Goal: Task Accomplishment & Management: Manage account settings

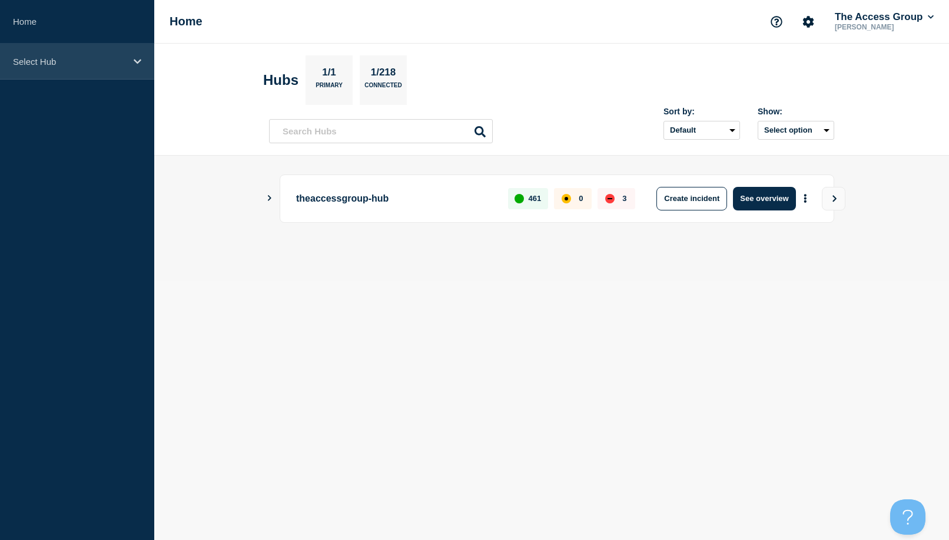
click at [100, 52] on div "Select Hub" at bounding box center [77, 62] width 154 height 36
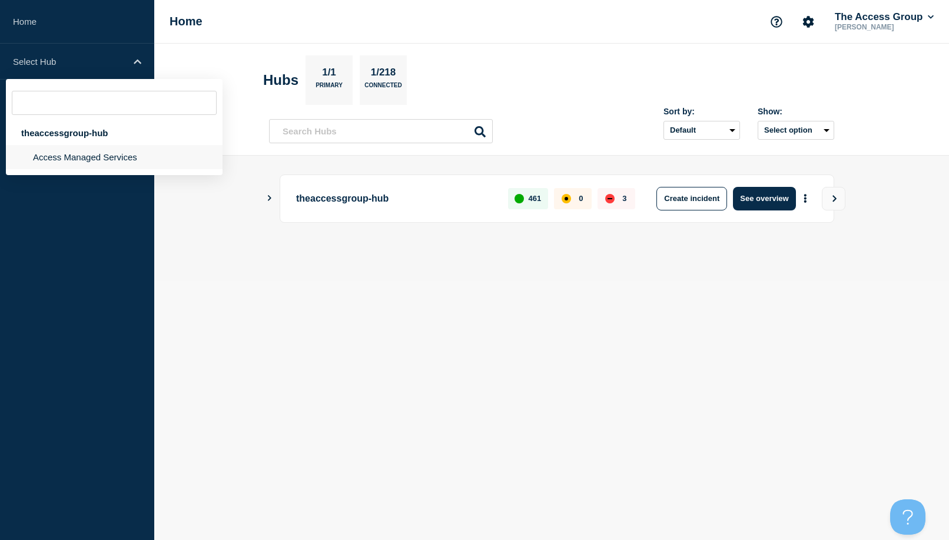
click at [69, 158] on li "Access Managed Services" at bounding box center [114, 157] width 217 height 24
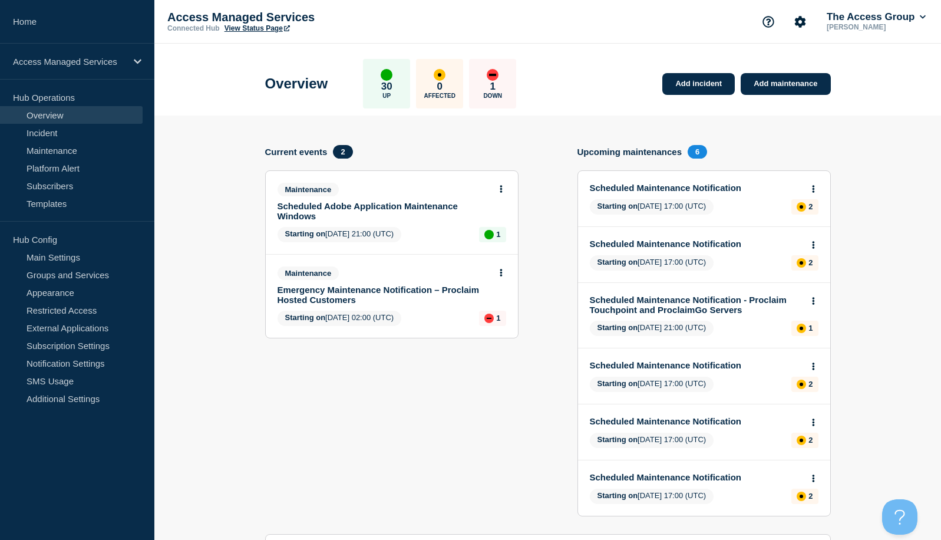
click at [812, 187] on body "Home Access Managed Services Hub Operations Overview Incident Maintenance Platf…" at bounding box center [470, 270] width 941 height 540
click at [813, 187] on icon at bounding box center [813, 189] width 3 height 8
click at [802, 235] on link "Edit maintenance" at bounding box center [811, 232] width 64 height 9
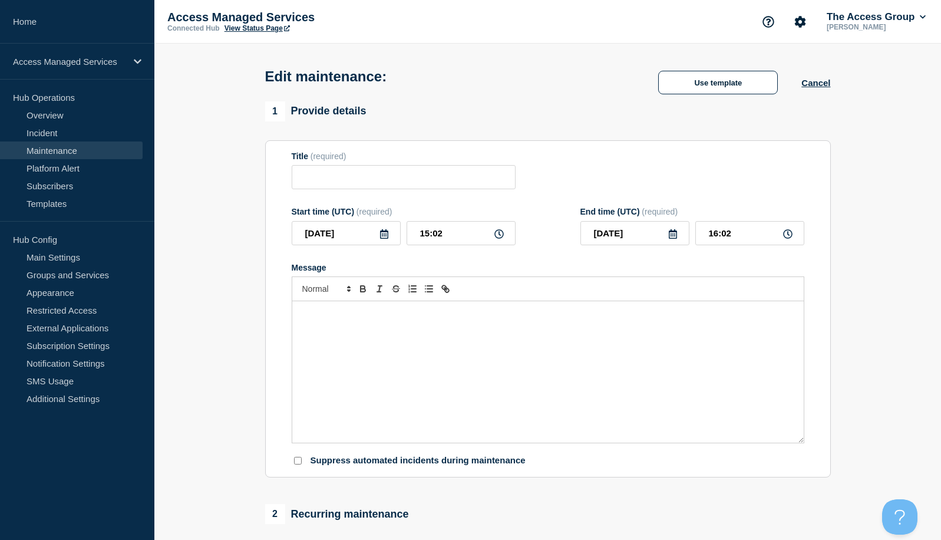
type input "Scheduled Maintenance Notification"
type input "17:00"
type input "[DATE]"
type input "05:00"
checkbox input "true"
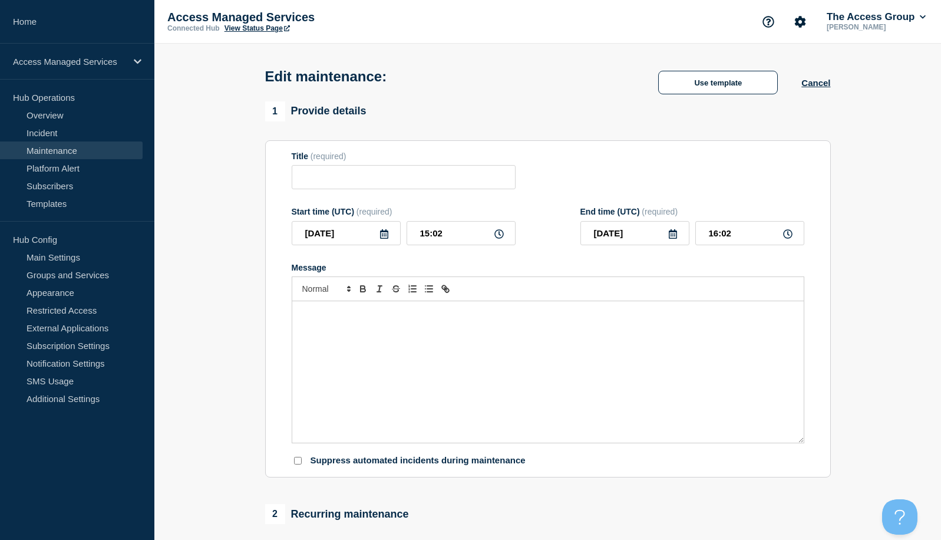
checkbox input "false"
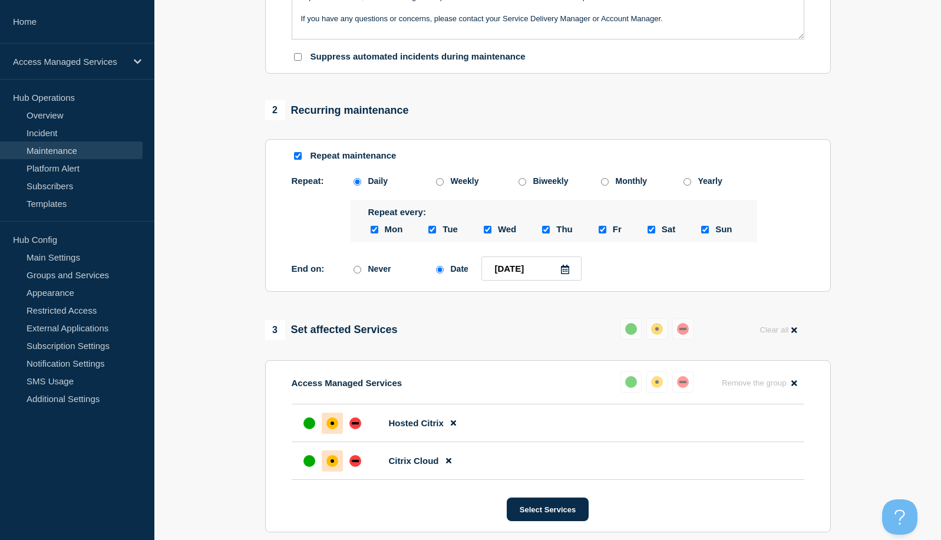
scroll to position [412, 0]
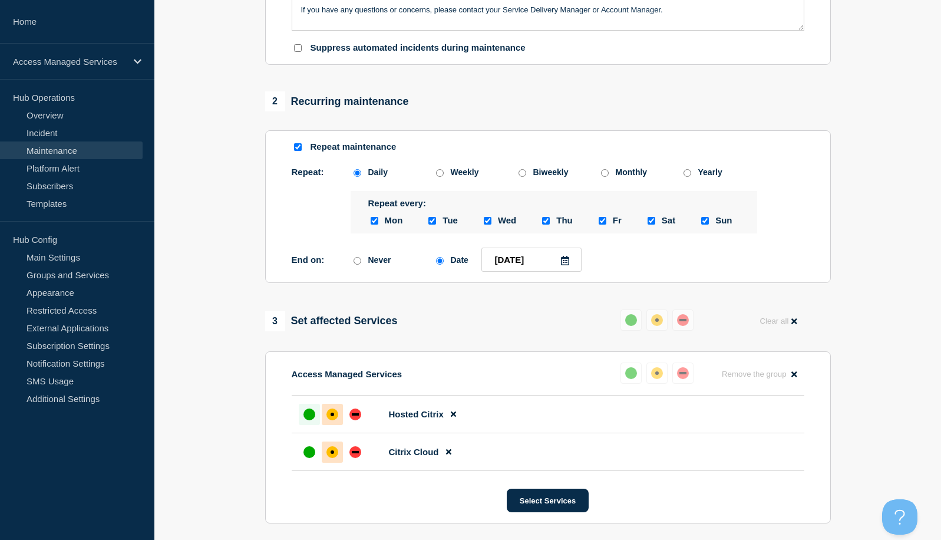
click at [302, 425] on div at bounding box center [309, 413] width 21 height 21
click at [305, 458] on div "up" at bounding box center [309, 452] width 12 height 12
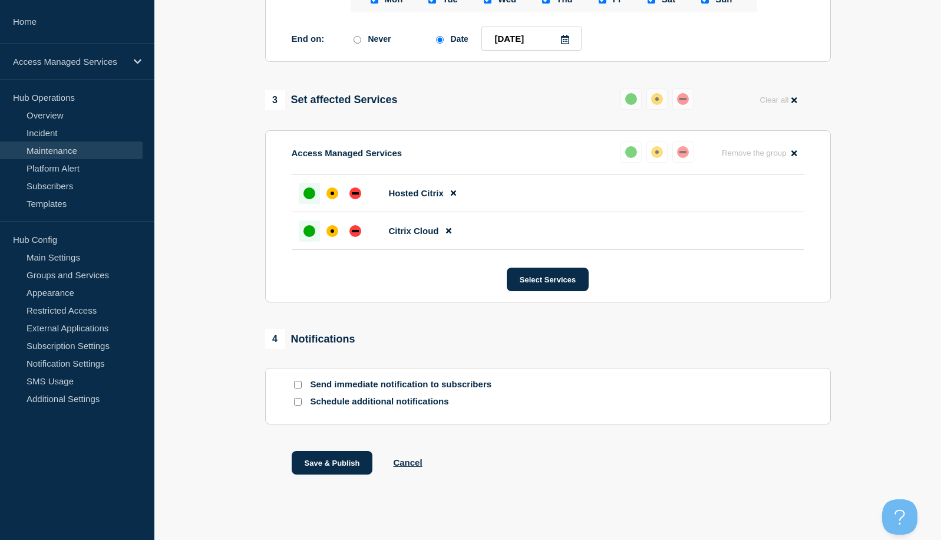
scroll to position [667, 0]
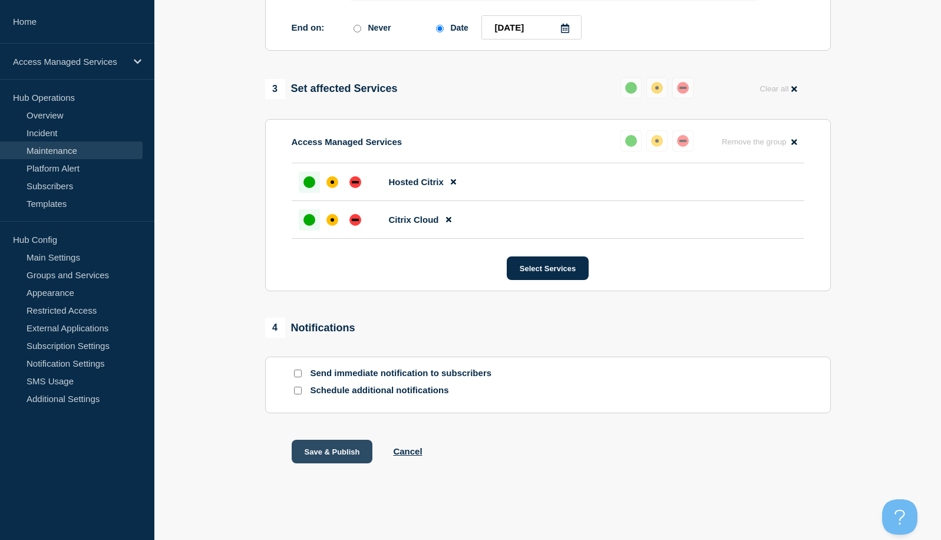
click at [328, 453] on button "Save & Publish" at bounding box center [332, 451] width 81 height 24
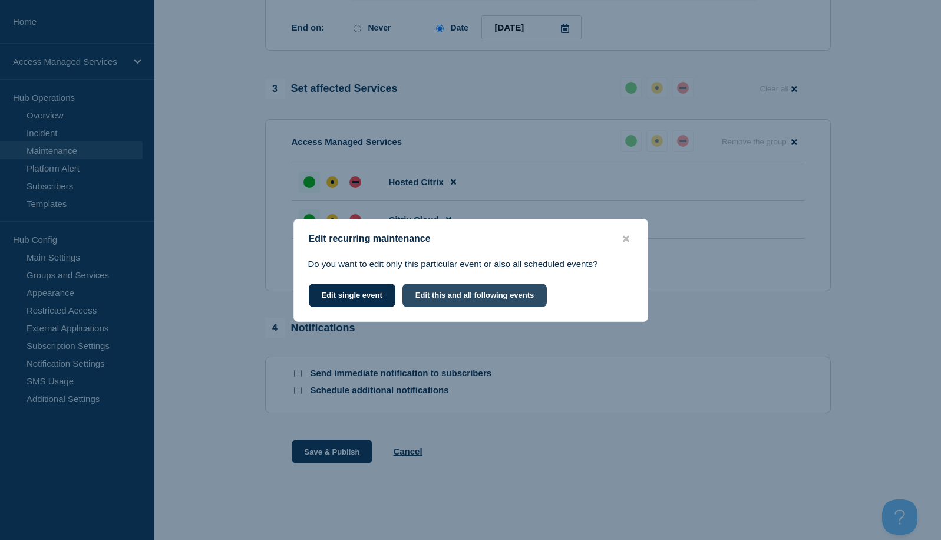
click at [462, 300] on button "Edit this and all following events" at bounding box center [474, 295] width 145 height 24
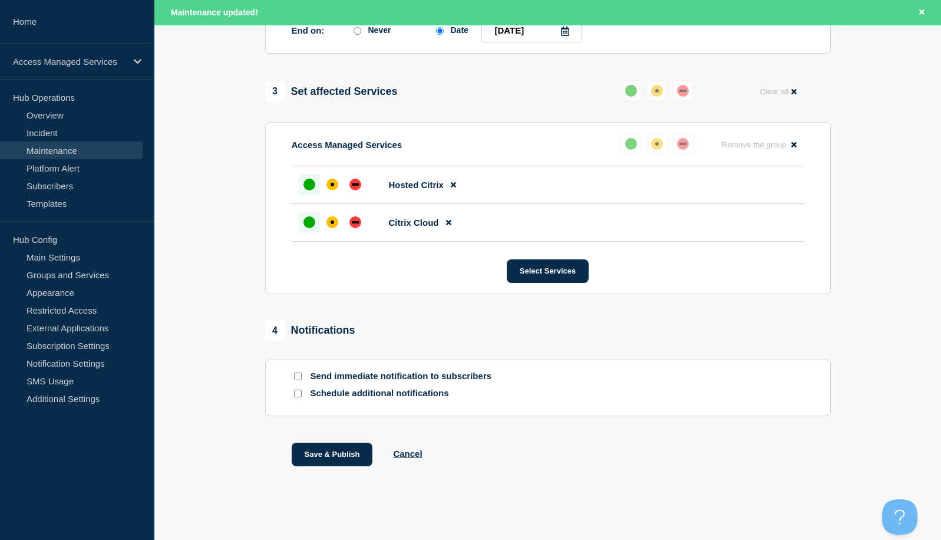
scroll to position [692, 0]
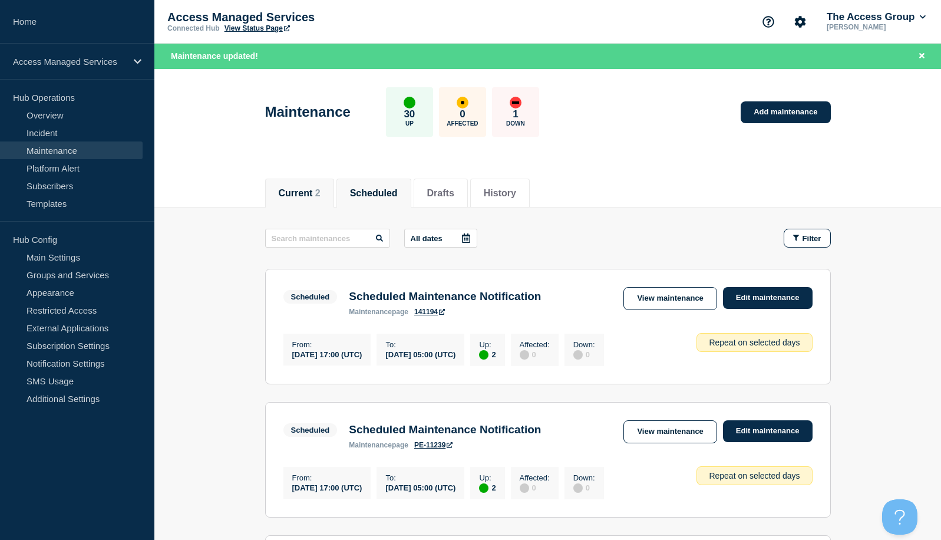
click at [327, 191] on li "Current 2" at bounding box center [299, 192] width 69 height 29
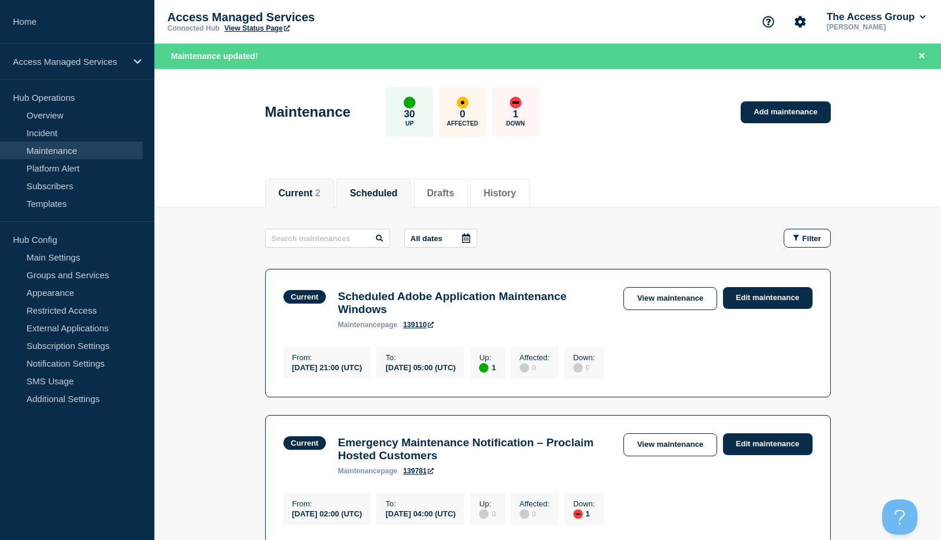
click at [366, 189] on button "Scheduled" at bounding box center [374, 193] width 48 height 11
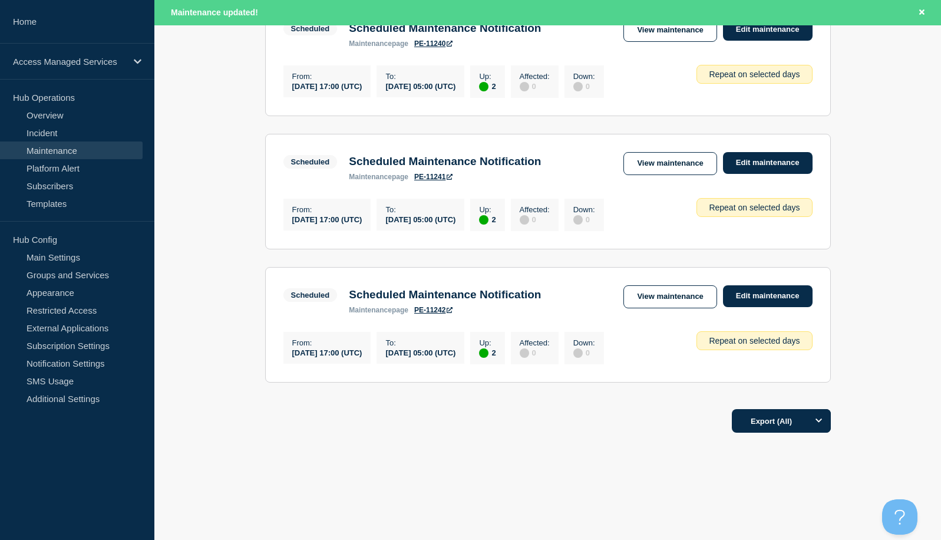
scroll to position [724, 0]
click at [768, 295] on link "Edit maintenance" at bounding box center [768, 296] width 90 height 22
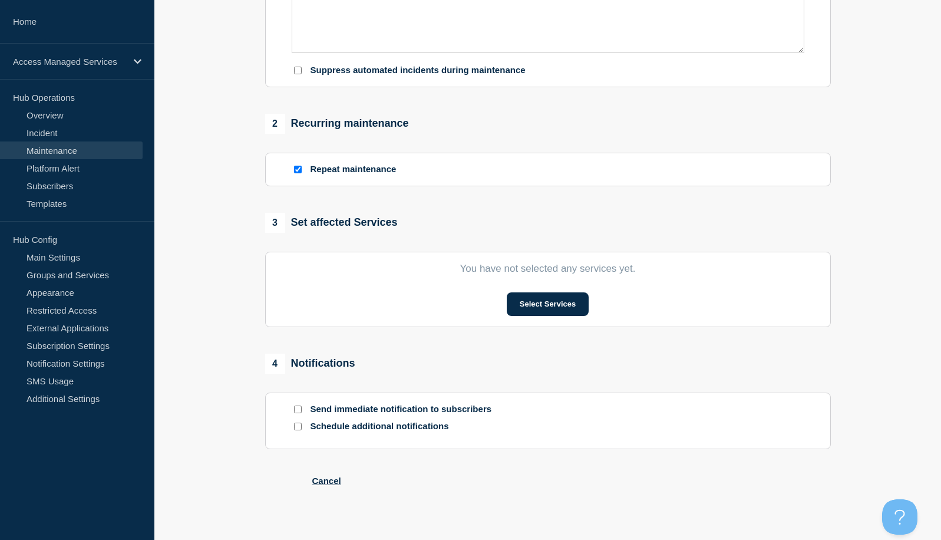
type input "Scheduled Maintenance Notification"
type input "[DATE]"
type input "17:00"
type input "2025-09-22"
type input "05:00"
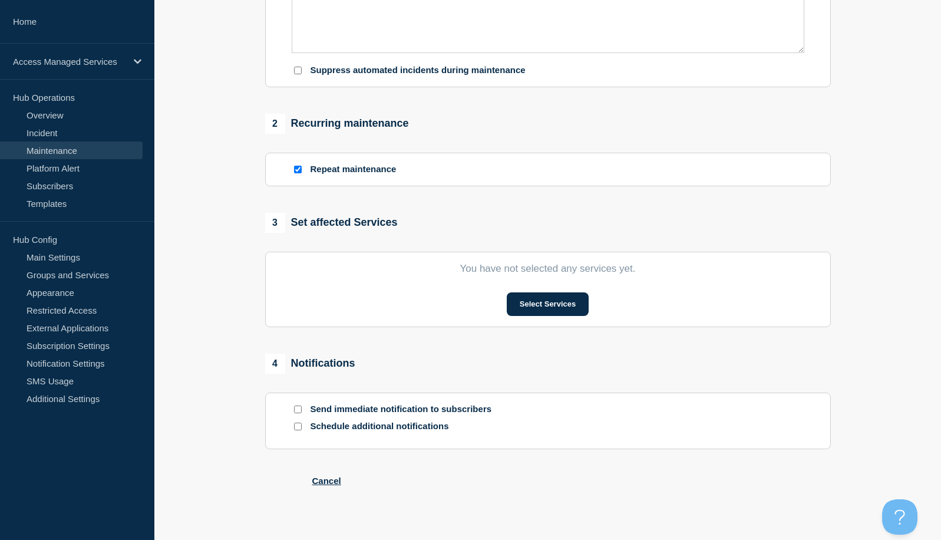
checkbox input "true"
checkbox input "false"
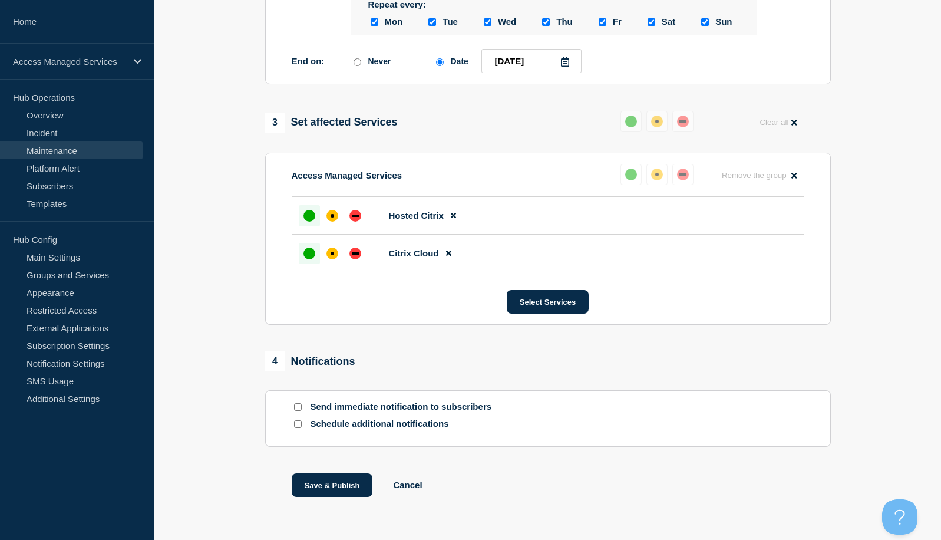
scroll to position [667, 0]
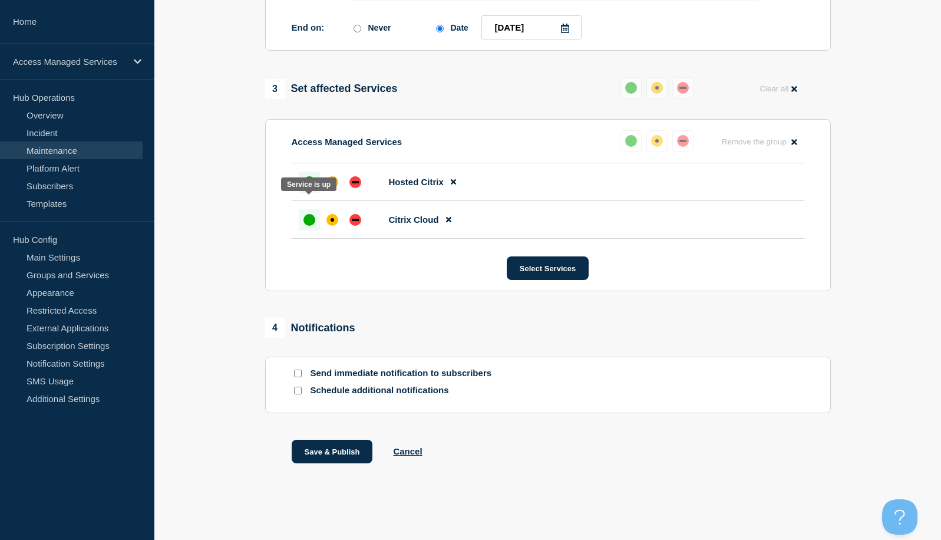
click at [308, 181] on div "up" at bounding box center [309, 182] width 12 height 12
click at [337, 186] on div "affected" at bounding box center [332, 182] width 12 height 12
click at [313, 184] on div "up" at bounding box center [309, 182] width 12 height 12
click at [325, 446] on button "Save & Publish" at bounding box center [332, 451] width 81 height 24
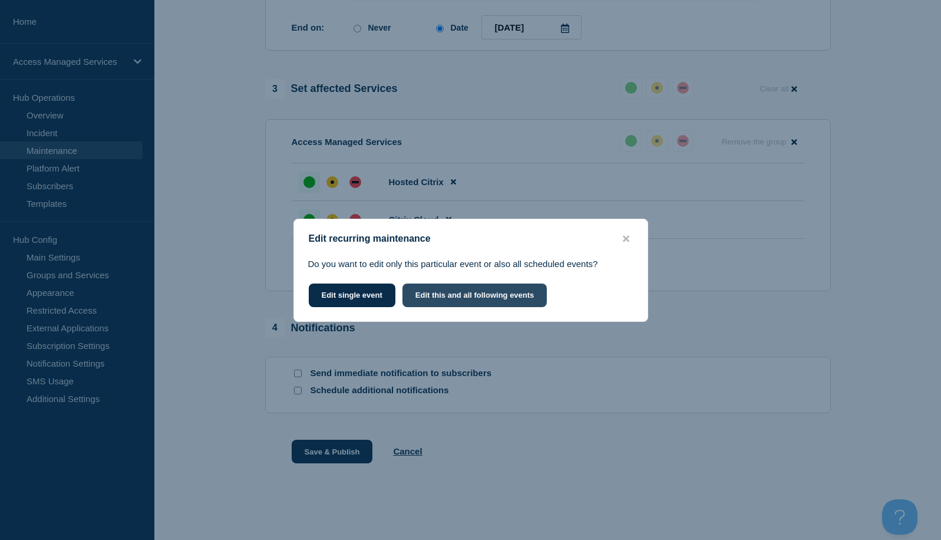
click at [498, 303] on button "Edit this and all following events" at bounding box center [474, 295] width 145 height 24
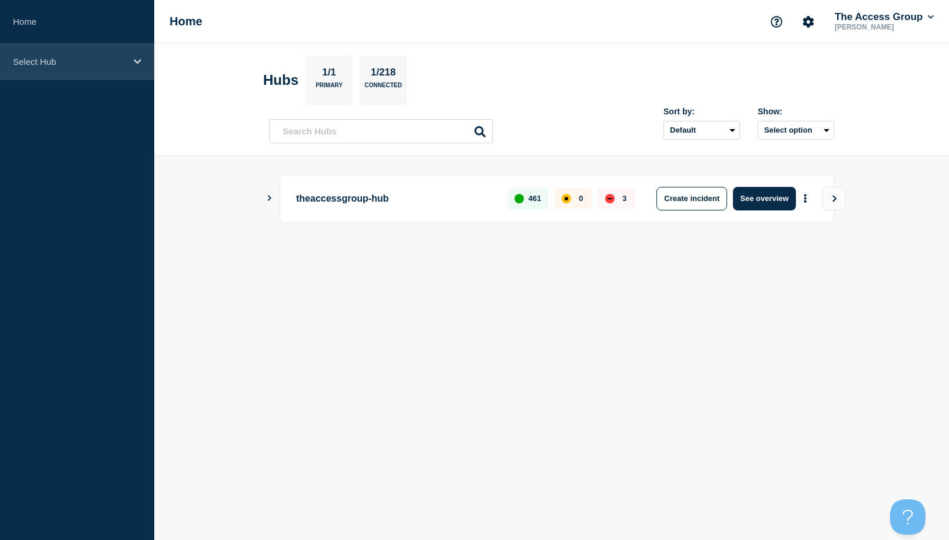
drag, startPoint x: 79, startPoint y: 62, endPoint x: 77, endPoint y: 73, distance: 11.4
click at [79, 62] on p "Select Hub" at bounding box center [69, 62] width 113 height 10
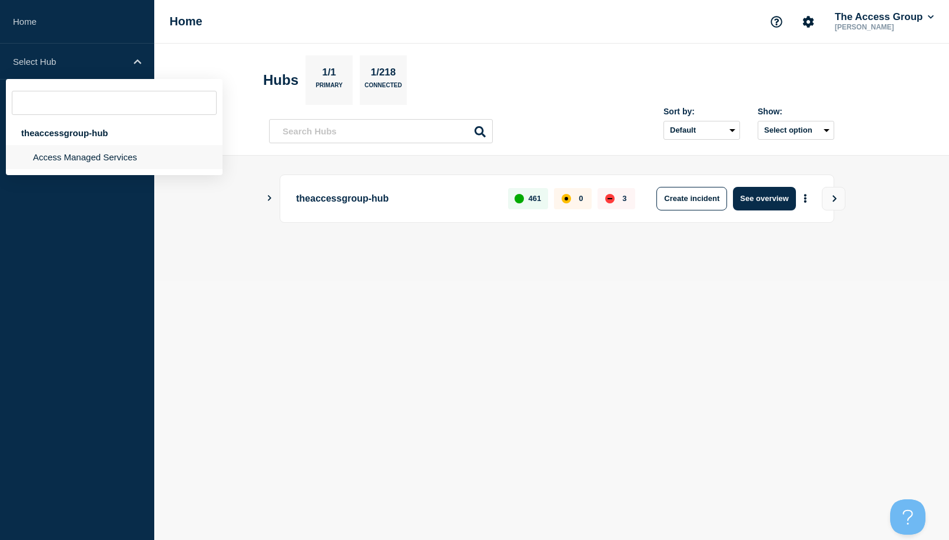
click at [49, 155] on li "Access Managed Services" at bounding box center [114, 157] width 217 height 24
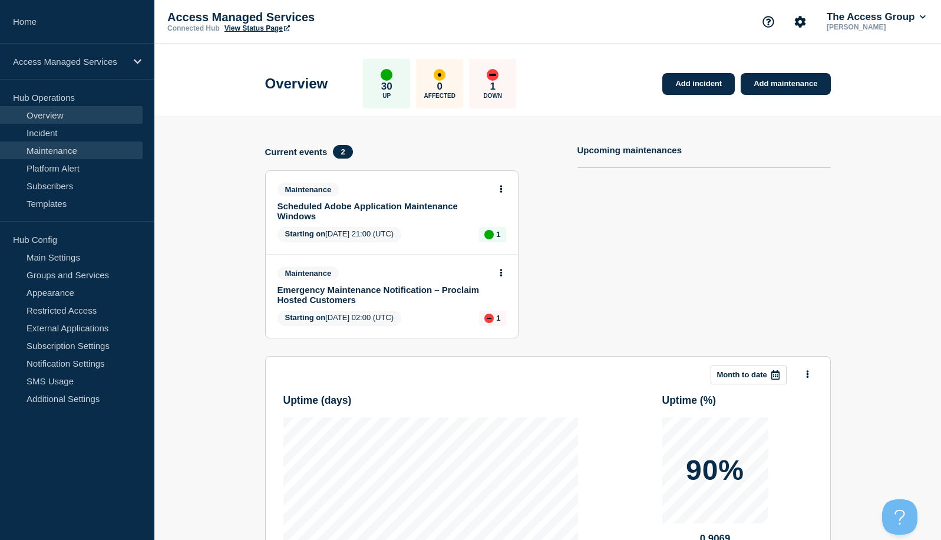
click at [22, 152] on link "Maintenance" at bounding box center [71, 150] width 143 height 18
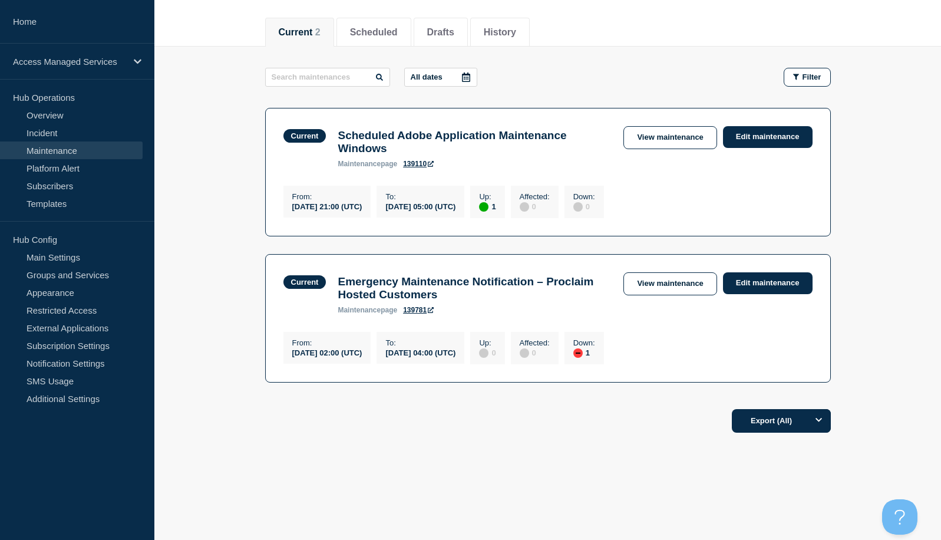
scroll to position [150, 0]
click at [396, 27] on button "Scheduled" at bounding box center [374, 32] width 48 height 11
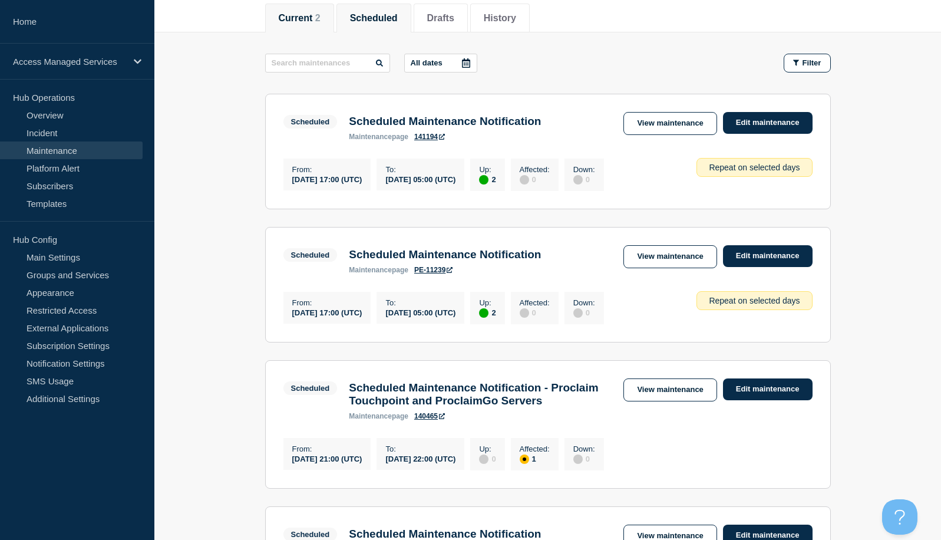
click at [315, 28] on li "Current 2" at bounding box center [299, 18] width 69 height 29
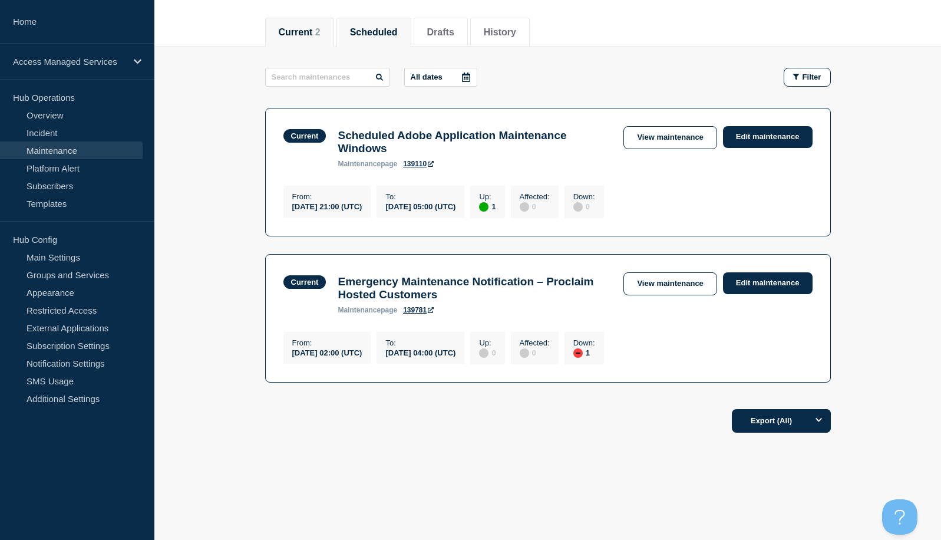
click at [379, 27] on button "Scheduled" at bounding box center [374, 32] width 48 height 11
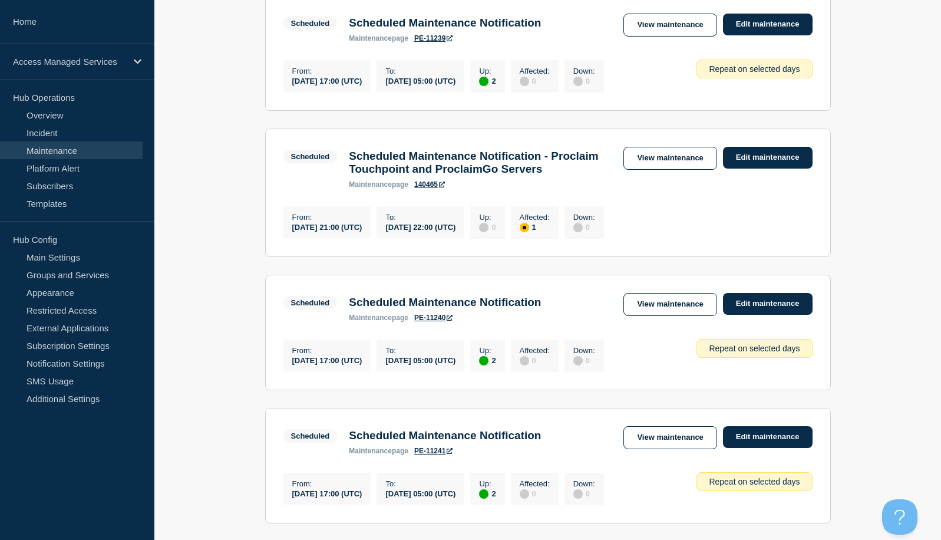
scroll to position [562, 0]
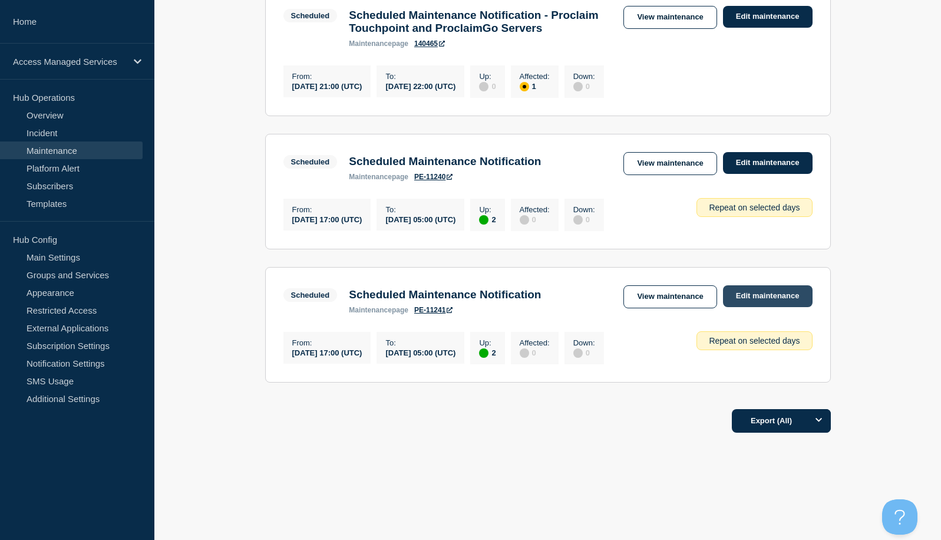
click at [758, 293] on link "Edit maintenance" at bounding box center [768, 296] width 90 height 22
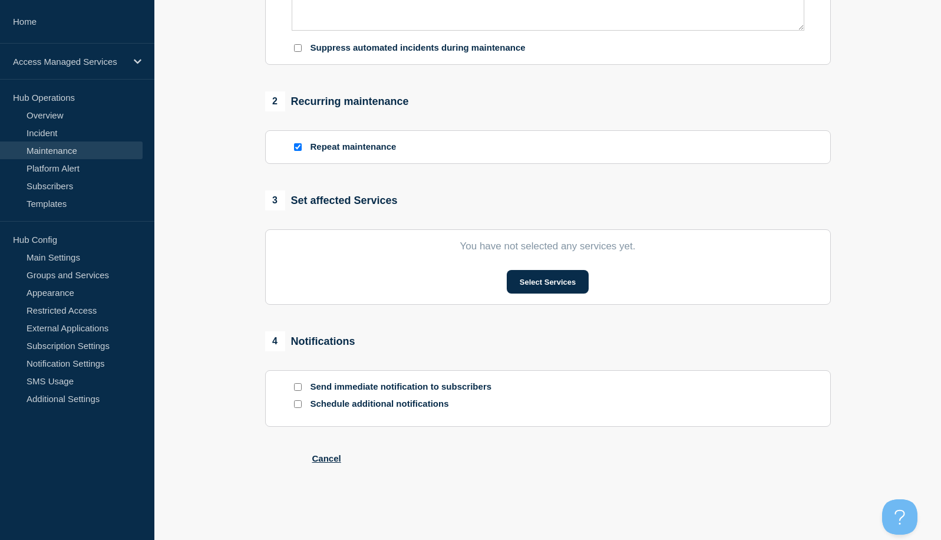
type input "Scheduled Maintenance Notification"
type input "[DATE]"
type input "17:00"
type input "[DATE]"
type input "05:00"
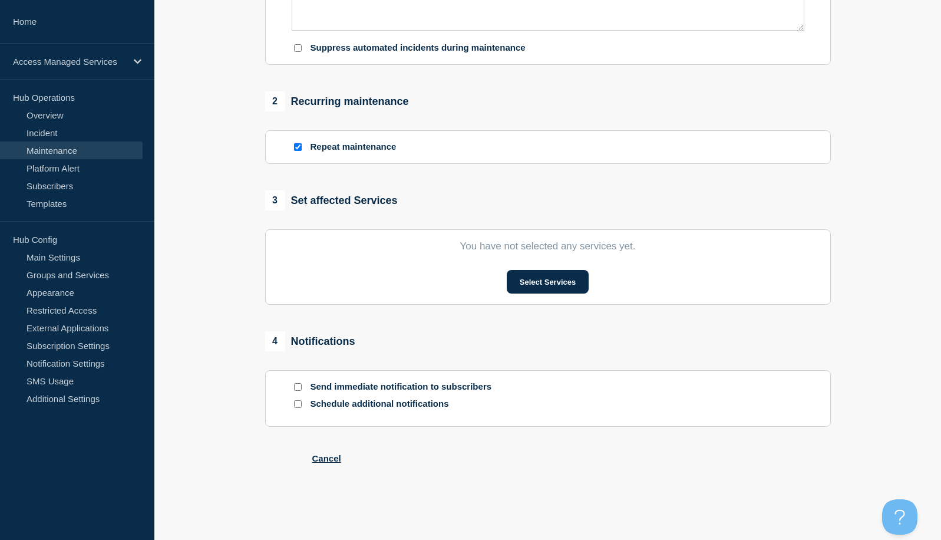
checkbox input "true"
checkbox input "false"
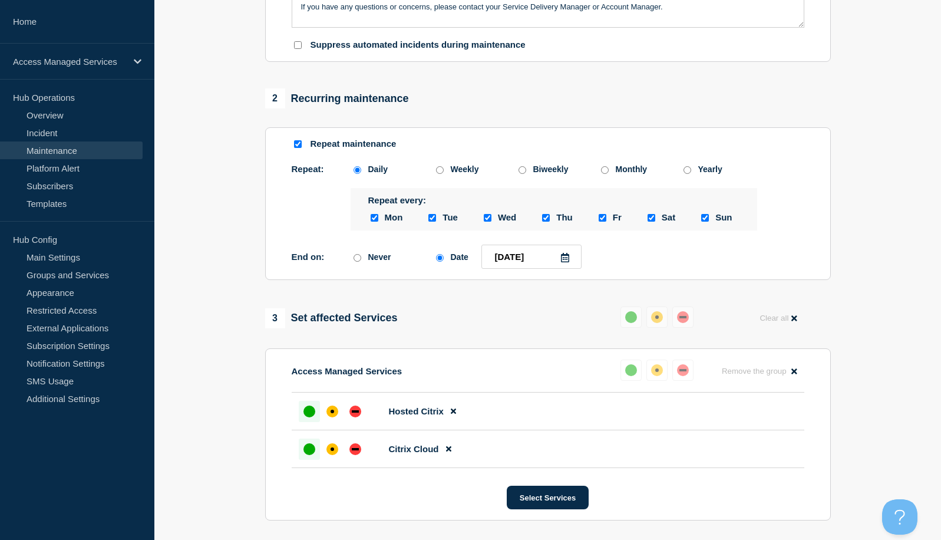
scroll to position [448, 0]
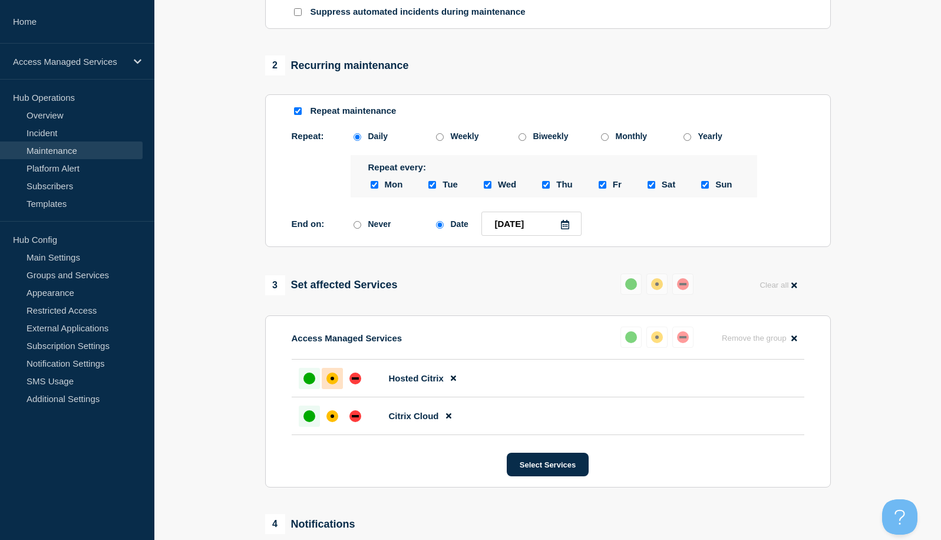
click at [336, 384] on div "affected" at bounding box center [332, 378] width 12 height 12
click at [309, 384] on div "up" at bounding box center [309, 378] width 12 height 12
click at [306, 422] on div "up" at bounding box center [309, 416] width 12 height 12
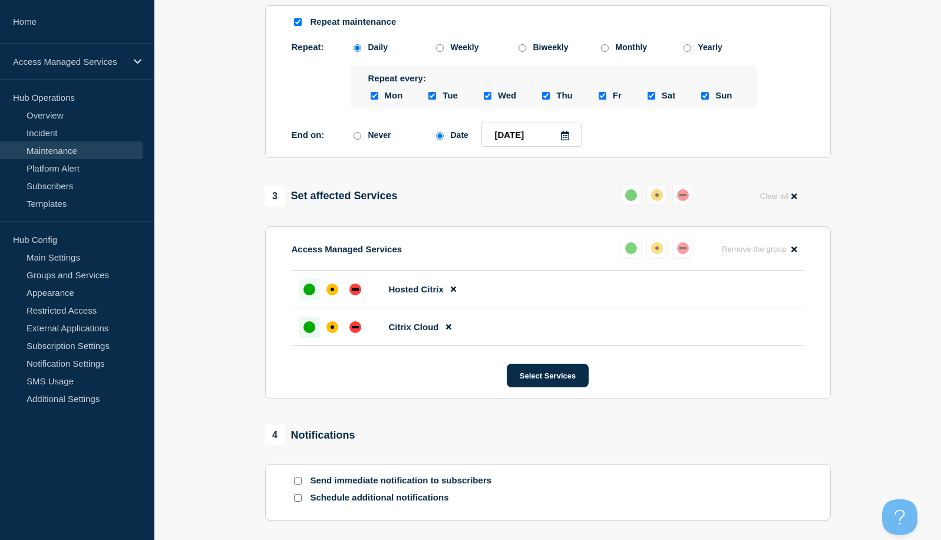
scroll to position [625, 0]
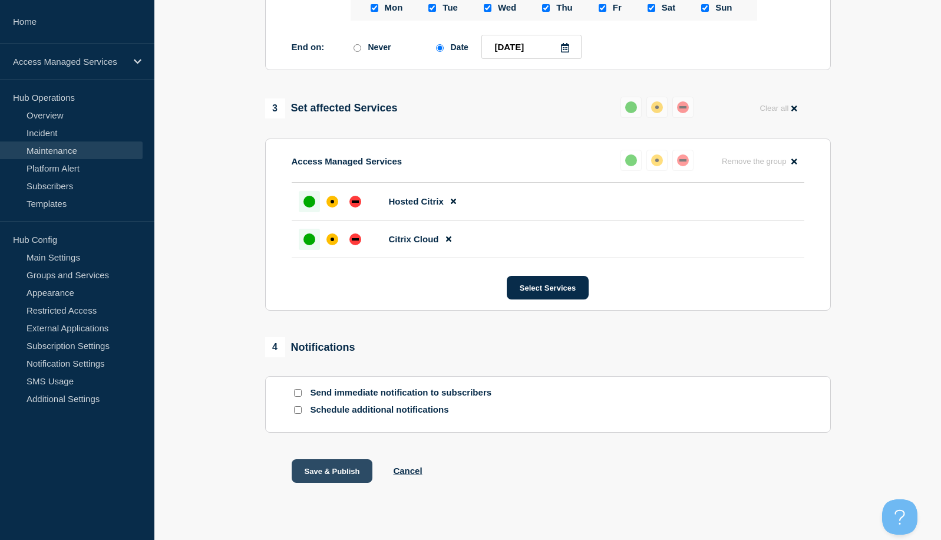
click at [318, 482] on button "Save & Publish" at bounding box center [332, 471] width 81 height 24
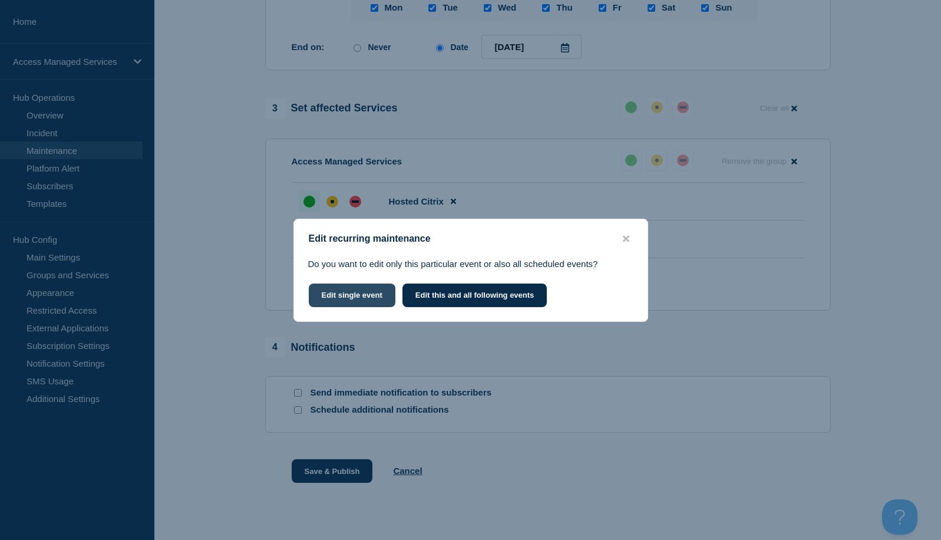
click at [360, 296] on button "Edit single event" at bounding box center [352, 295] width 87 height 24
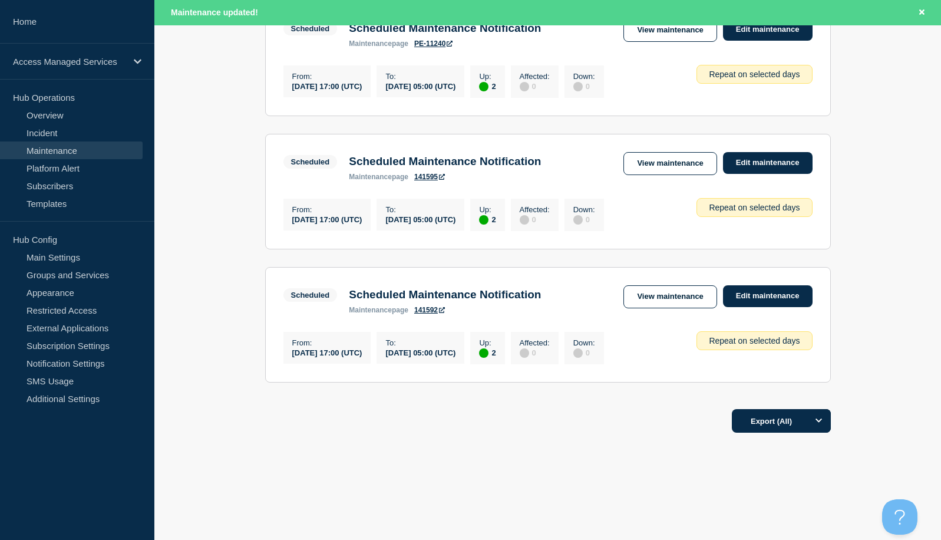
scroll to position [707, 0]
click at [753, 174] on link "Edit maintenance" at bounding box center [768, 163] width 90 height 22
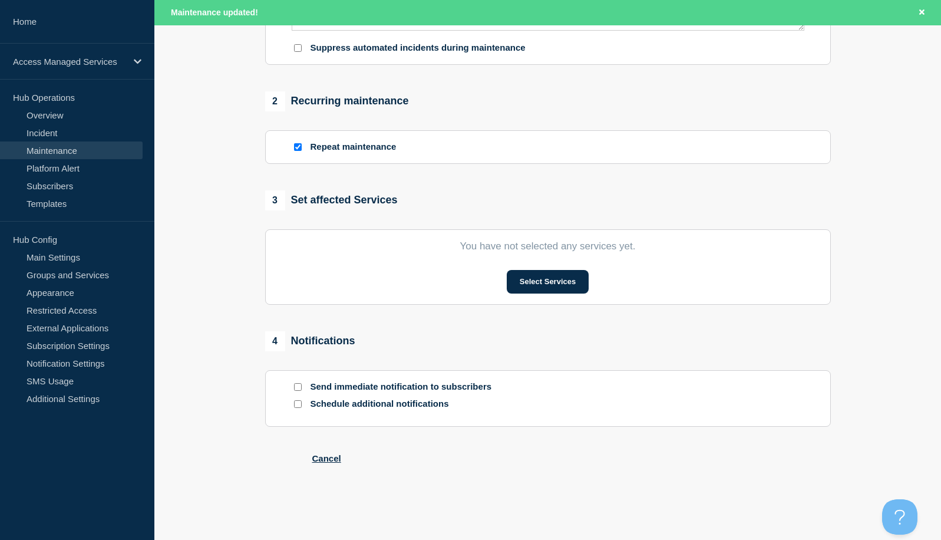
type input "Scheduled Maintenance Notification"
type input "[DATE]"
type input "17:00"
type input "[DATE]"
type input "05:00"
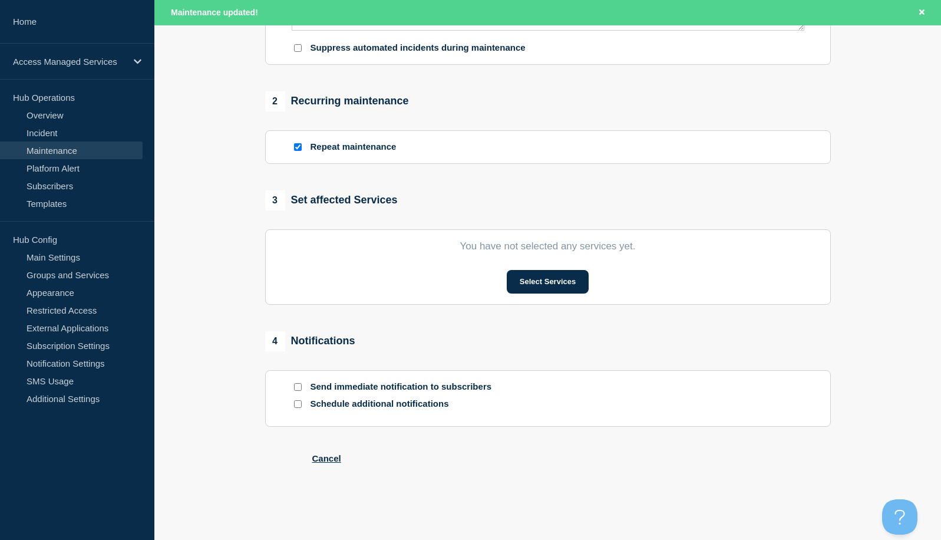
checkbox input "true"
checkbox input "false"
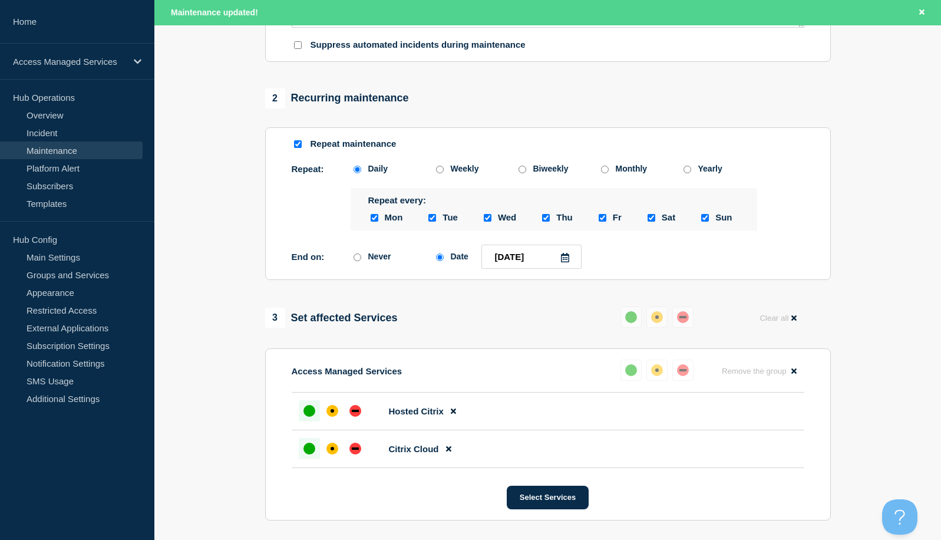
scroll to position [474, 0]
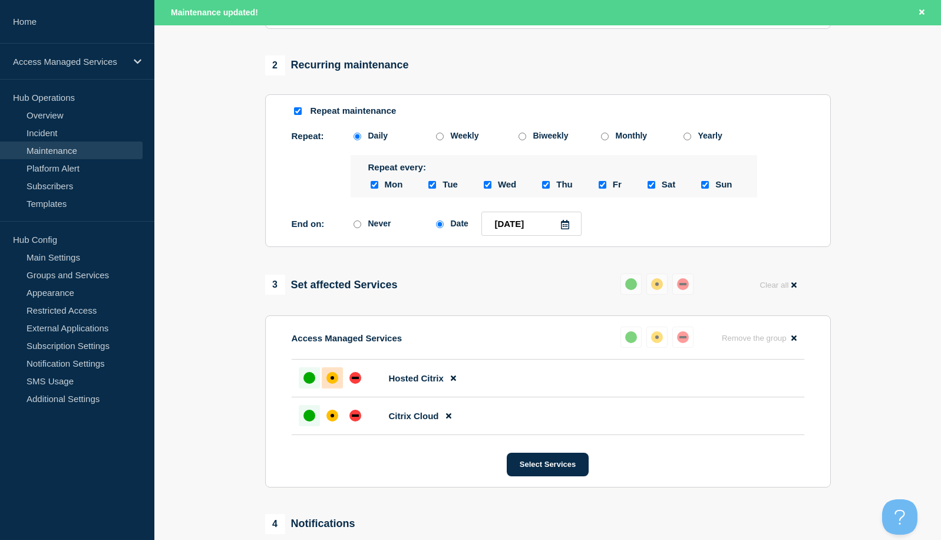
click at [333, 379] on div "affected" at bounding box center [332, 378] width 4 height 4
click at [310, 383] on div "up" at bounding box center [309, 378] width 12 height 12
click at [305, 421] on div "up" at bounding box center [309, 415] width 12 height 12
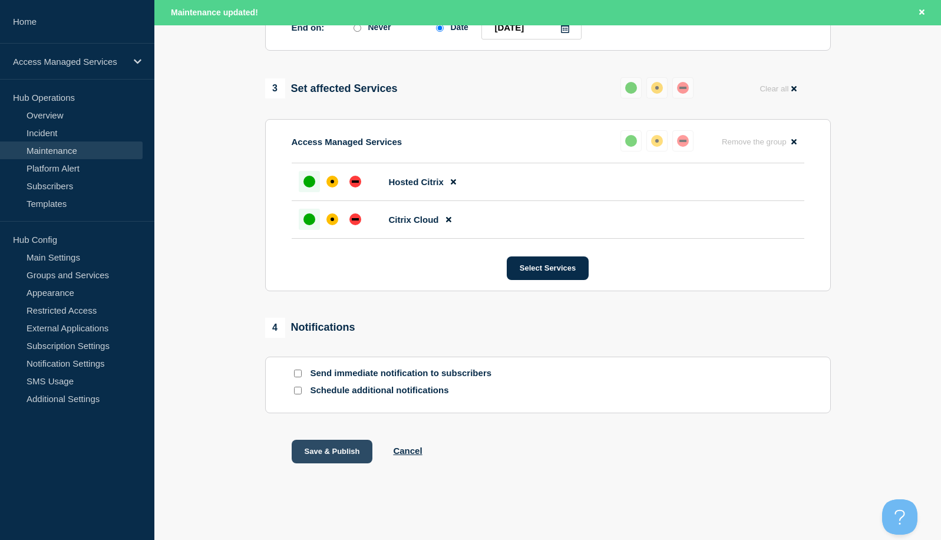
click at [329, 452] on button "Save & Publish" at bounding box center [332, 451] width 81 height 24
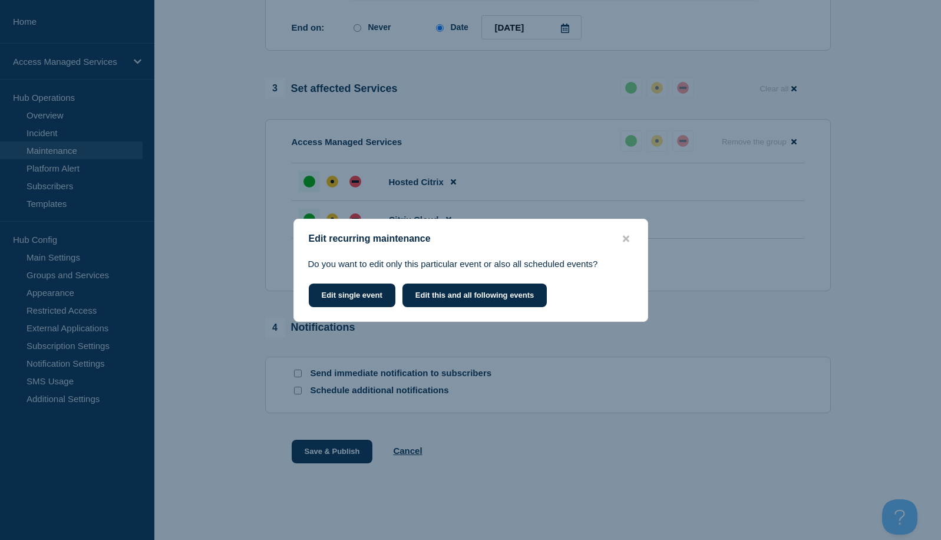
scroll to position [667, 0]
click at [363, 296] on button "Edit single event" at bounding box center [352, 295] width 87 height 24
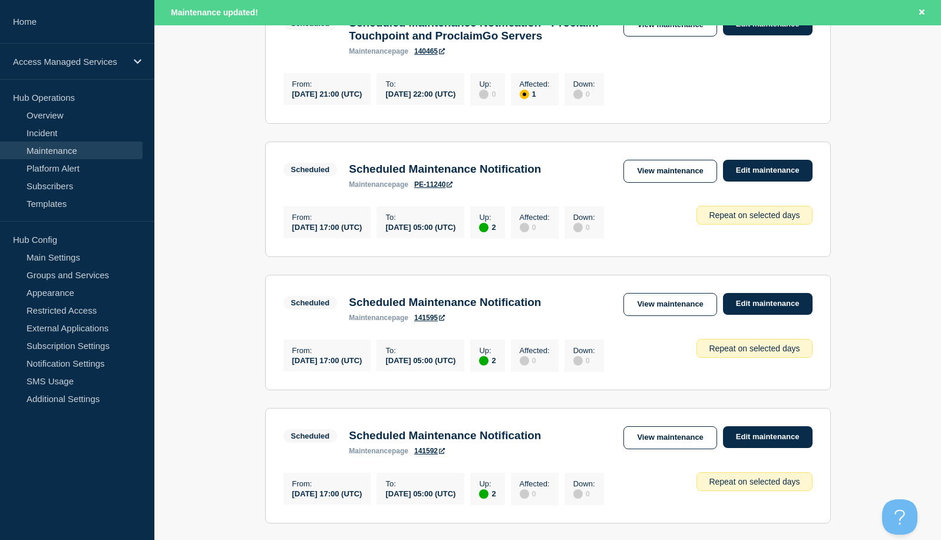
scroll to position [471, 0]
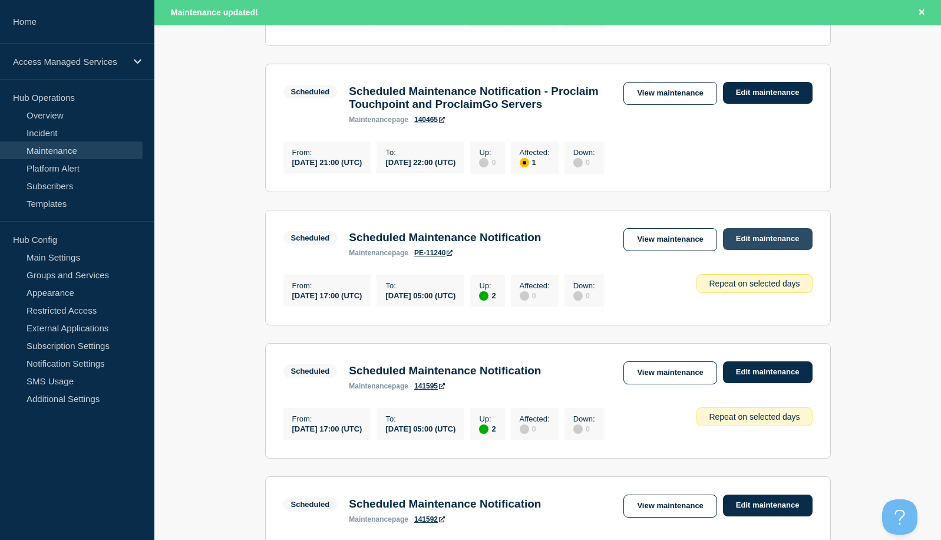
click at [777, 250] on link "Edit maintenance" at bounding box center [768, 239] width 90 height 22
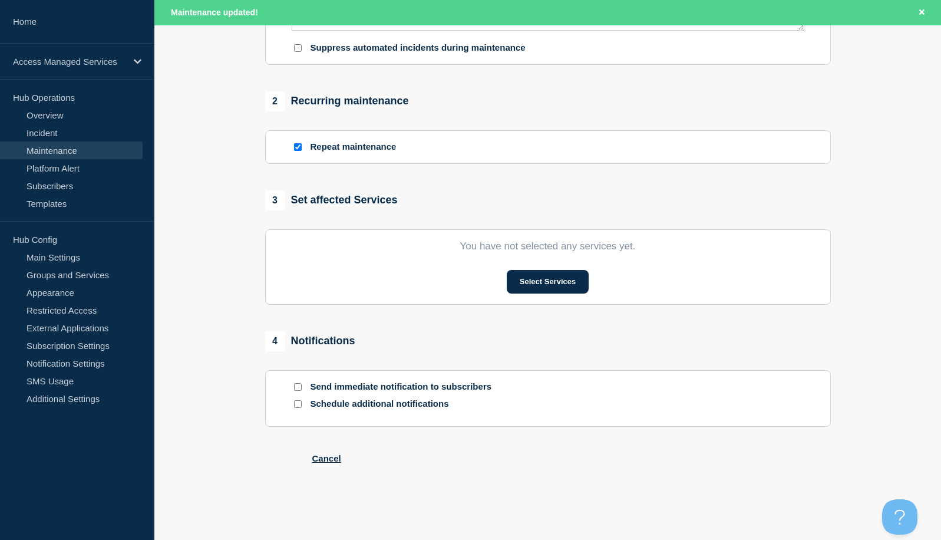
type input "Scheduled Maintenance Notification"
type input "[DATE]"
type input "17:00"
type input "[DATE]"
type input "05:00"
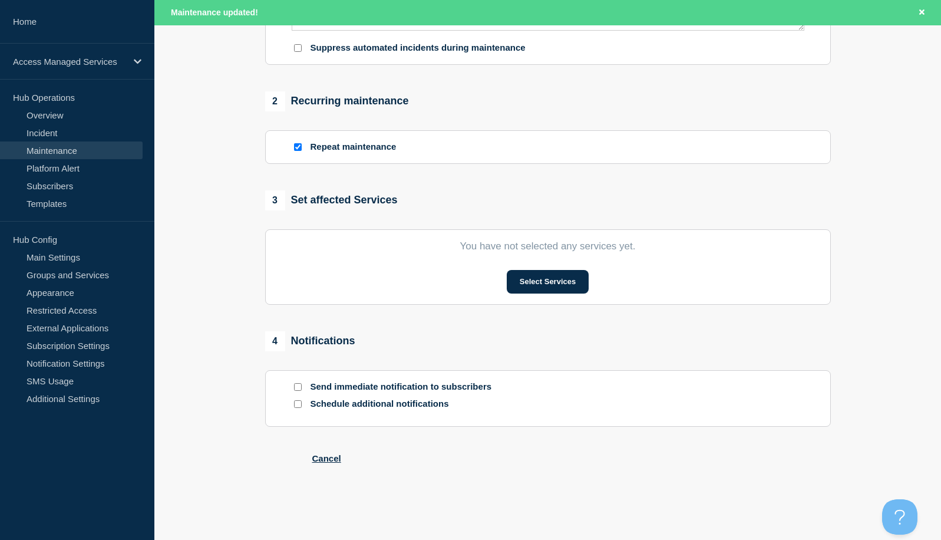
checkbox input "true"
checkbox input "false"
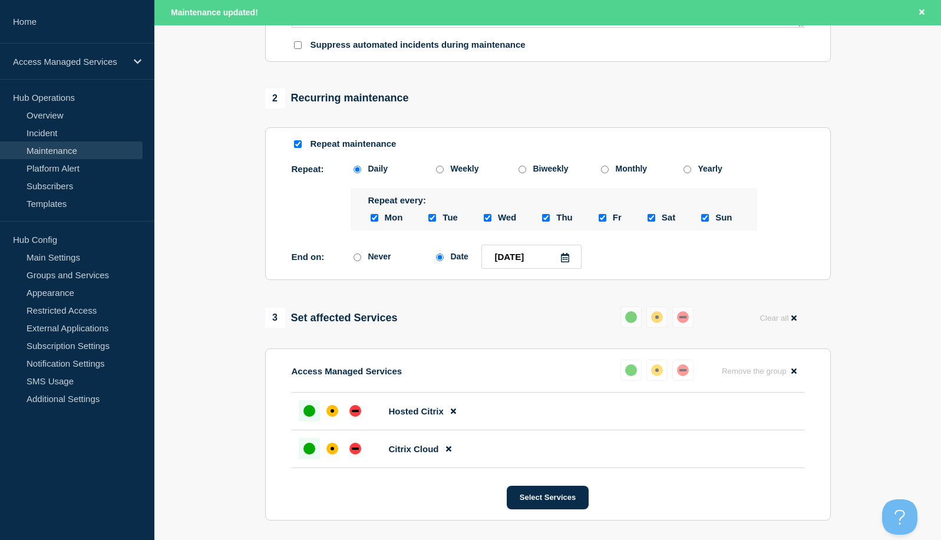
scroll to position [471, 0]
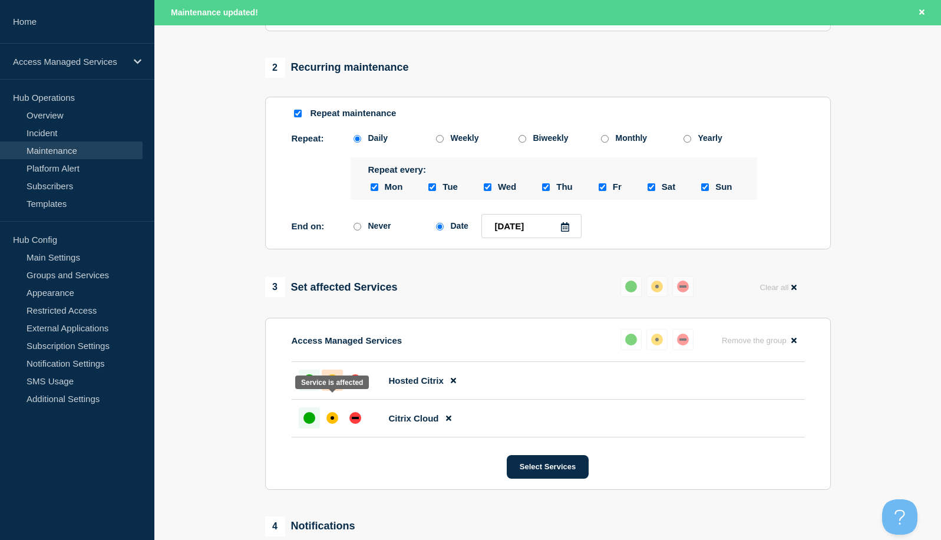
click at [335, 391] on div at bounding box center [332, 379] width 21 height 21
click at [312, 386] on div "up" at bounding box center [309, 380] width 12 height 12
click at [308, 423] on div "up" at bounding box center [309, 418] width 12 height 12
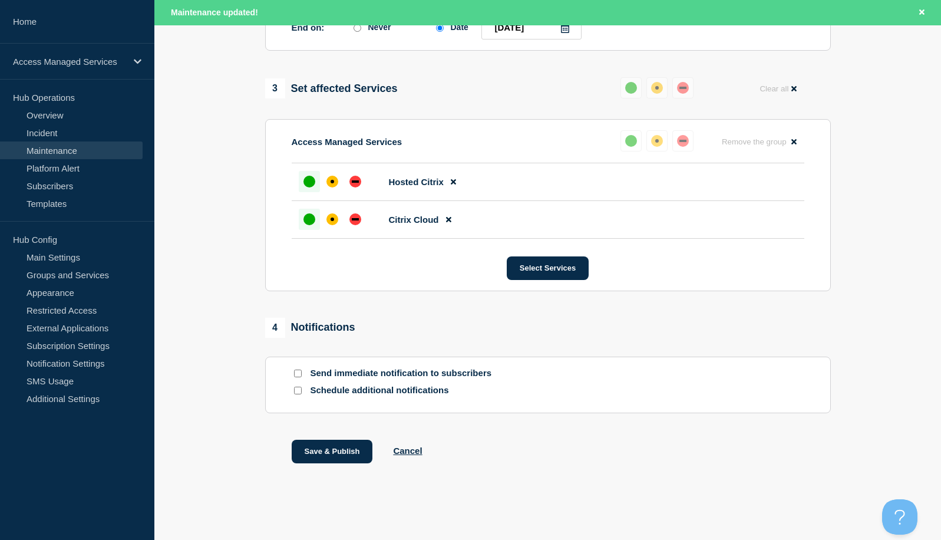
scroll to position [692, 0]
click at [317, 449] on button "Save & Publish" at bounding box center [332, 451] width 81 height 24
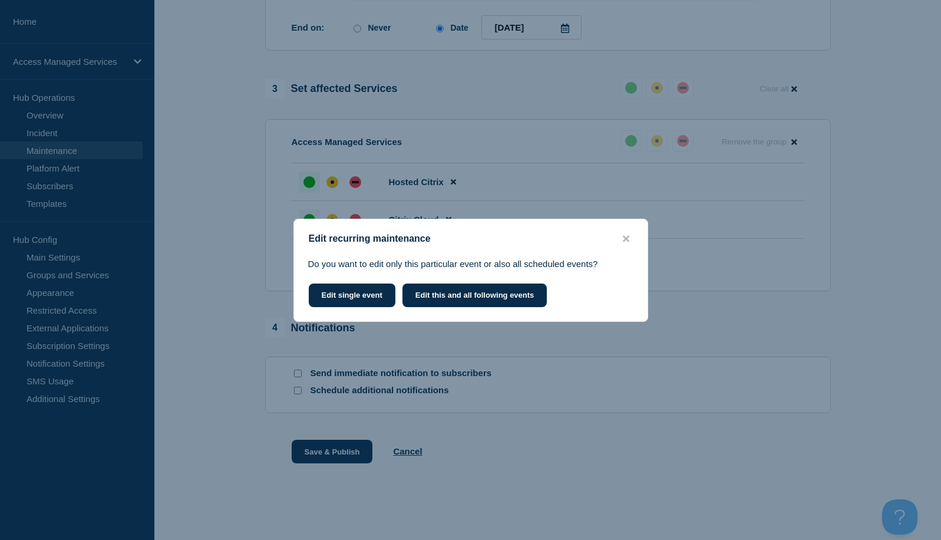
scroll to position [667, 0]
click at [378, 299] on button "Edit single event" at bounding box center [352, 295] width 87 height 24
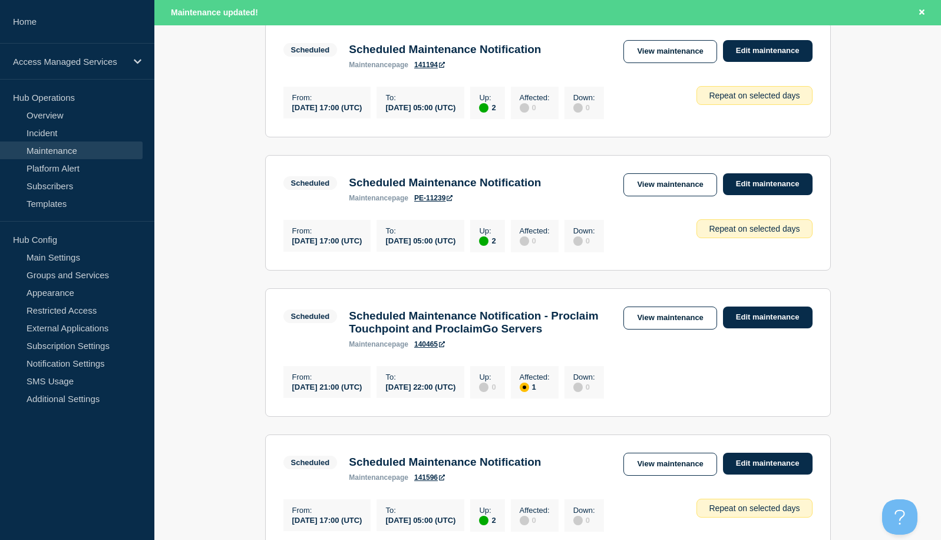
scroll to position [177, 0]
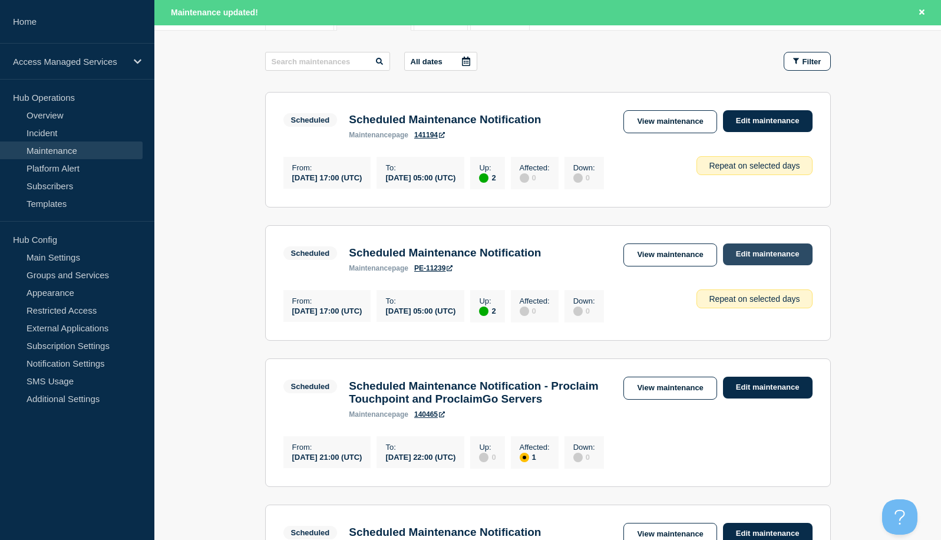
click at [780, 259] on link "Edit maintenance" at bounding box center [768, 254] width 90 height 22
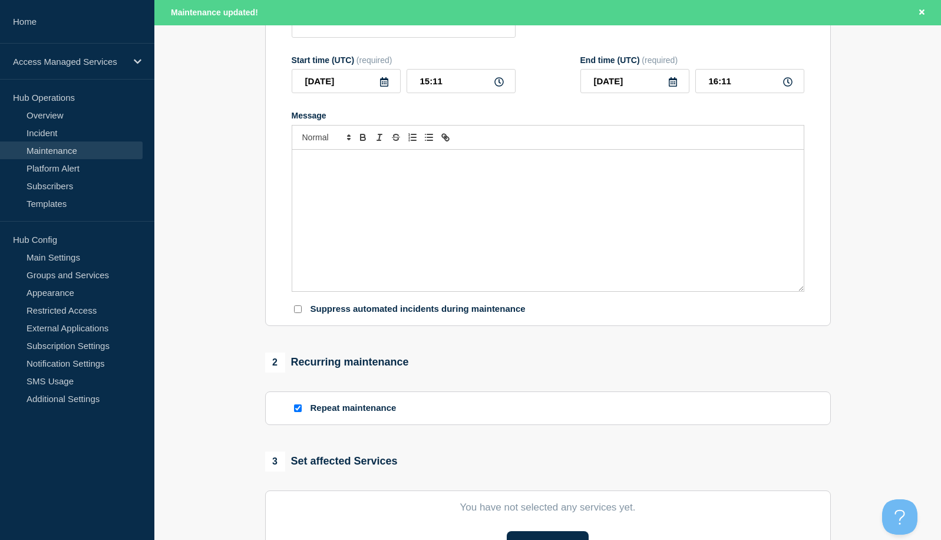
type input "Scheduled Maintenance Notification"
type input "[DATE]"
type input "17:00"
type input "[DATE]"
type input "05:00"
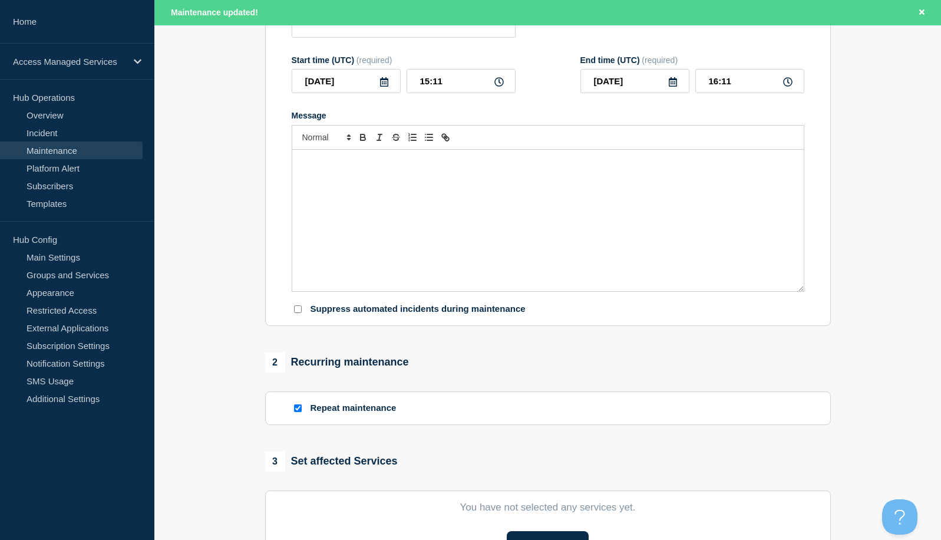
checkbox input "true"
checkbox input "false"
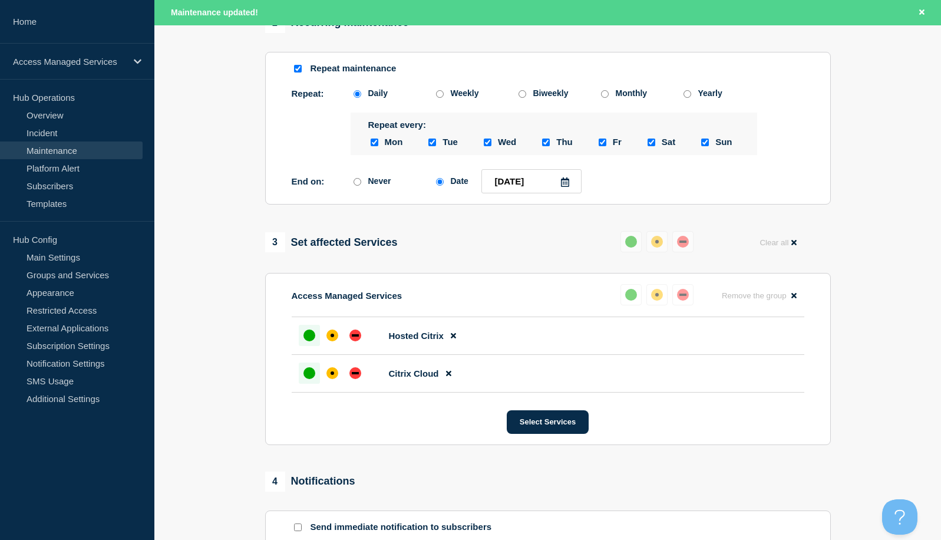
scroll to position [530, 0]
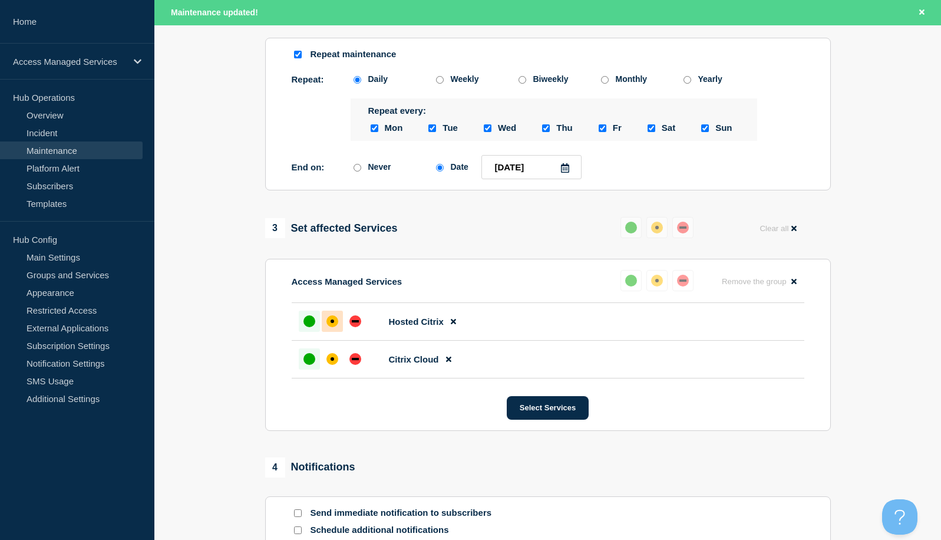
click at [329, 332] on div at bounding box center [332, 320] width 21 height 21
click at [310, 332] on div at bounding box center [309, 320] width 21 height 21
click at [310, 365] on div "up" at bounding box center [309, 359] width 12 height 12
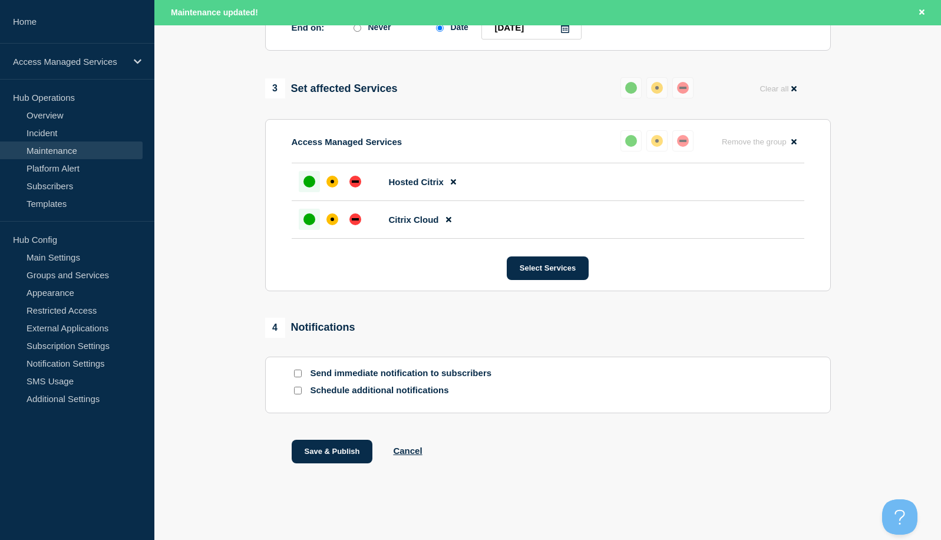
scroll to position [692, 0]
click at [317, 446] on button "Save & Publish" at bounding box center [332, 451] width 81 height 24
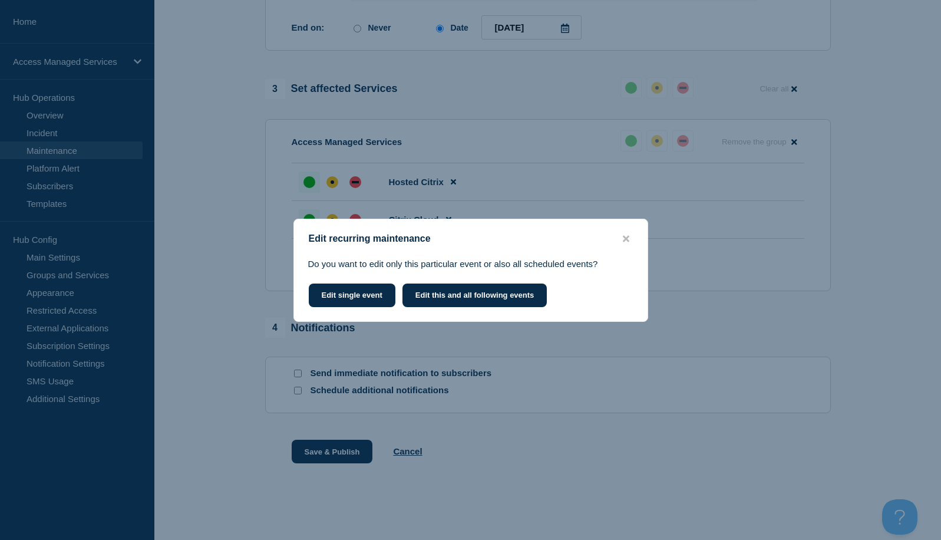
scroll to position [667, 0]
drag, startPoint x: 363, startPoint y: 300, endPoint x: 379, endPoint y: 315, distance: 21.7
click at [363, 300] on button "Edit single event" at bounding box center [352, 295] width 87 height 24
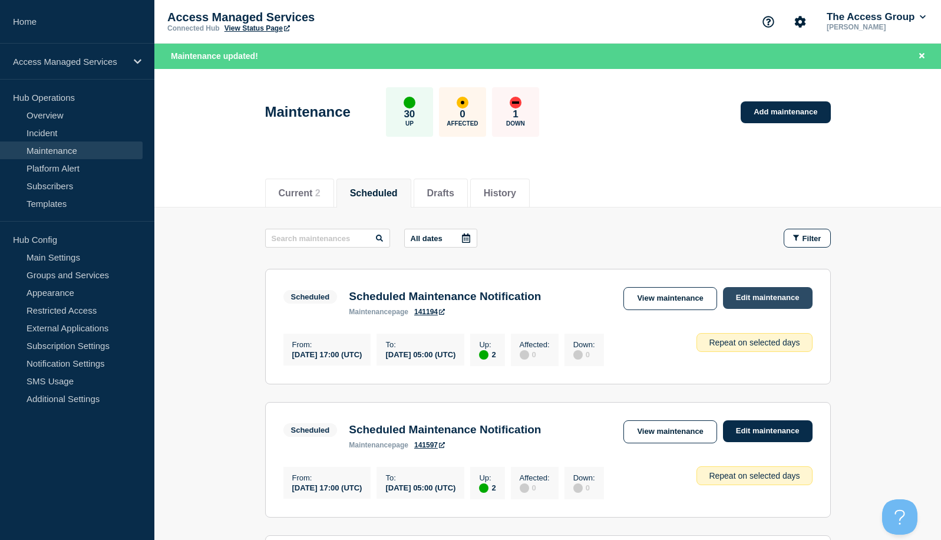
click at [749, 302] on link "Edit maintenance" at bounding box center [768, 298] width 90 height 22
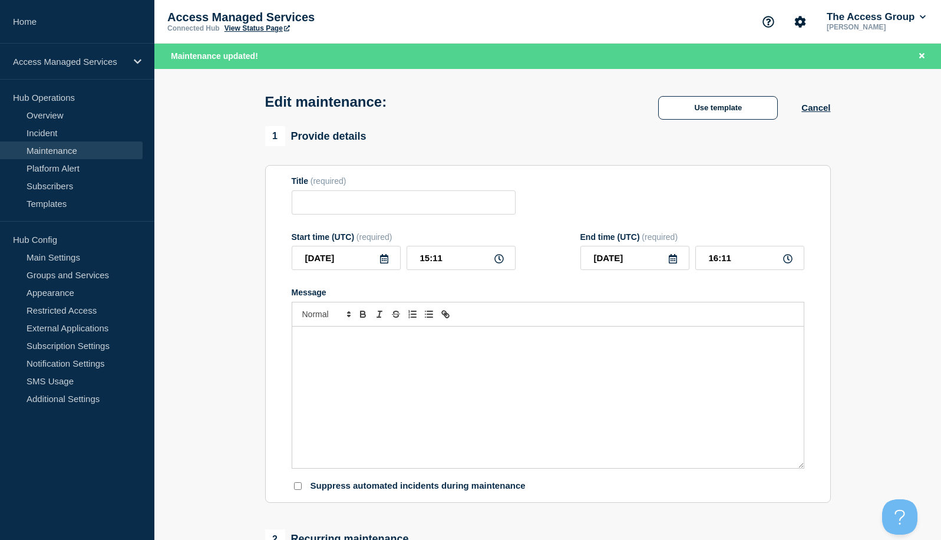
type input "Scheduled Maintenance Notification"
type input "17:00"
type input "[DATE]"
type input "05:00"
checkbox input "true"
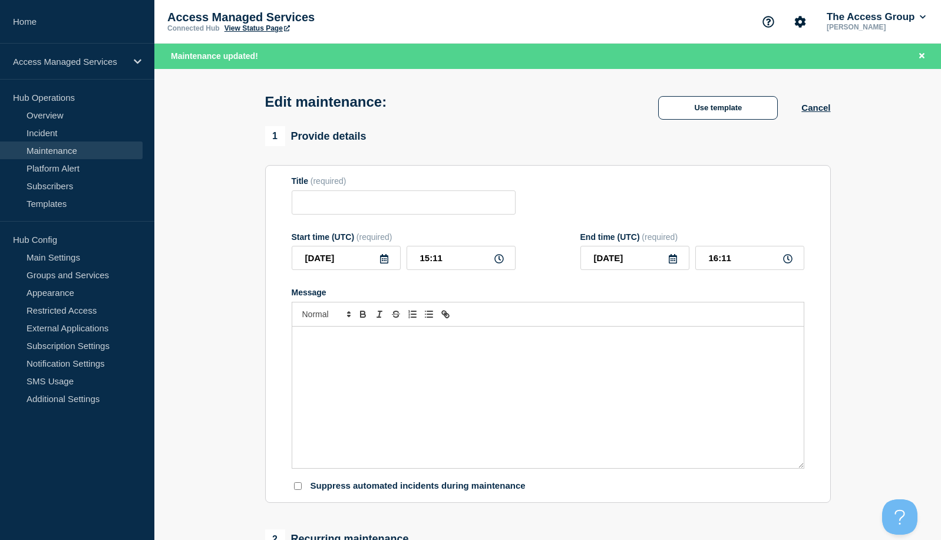
checkbox input "false"
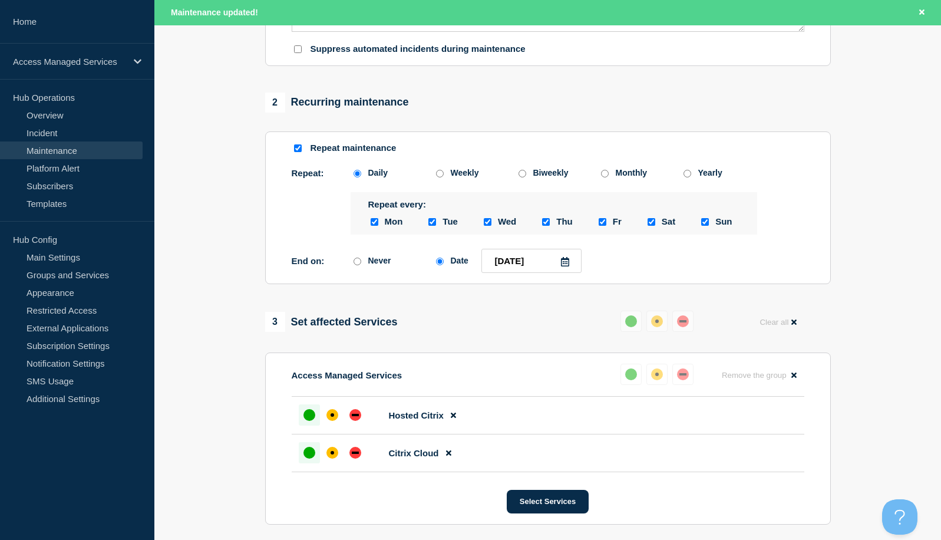
scroll to position [471, 0]
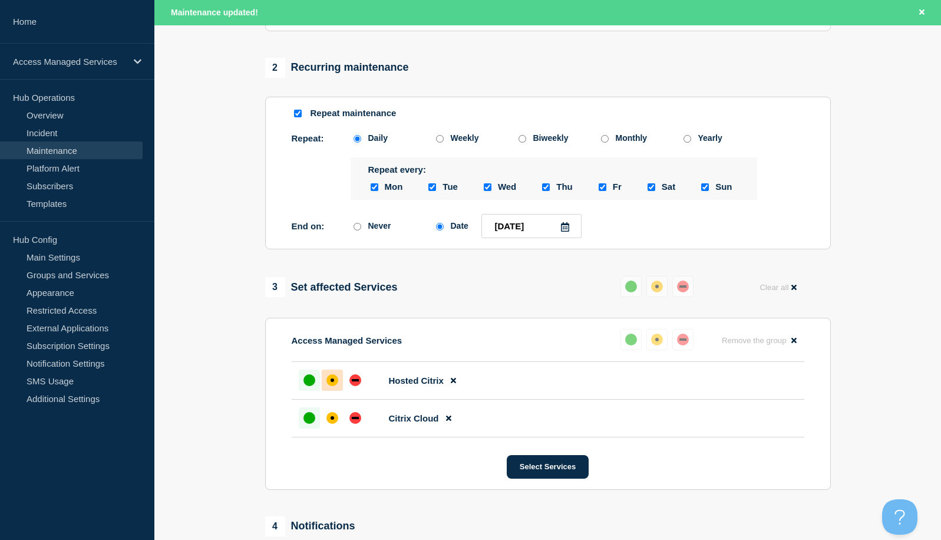
click at [330, 391] on div at bounding box center [332, 379] width 21 height 21
click at [311, 386] on div "up" at bounding box center [309, 380] width 12 height 12
click at [305, 423] on div "up" at bounding box center [309, 418] width 12 height 12
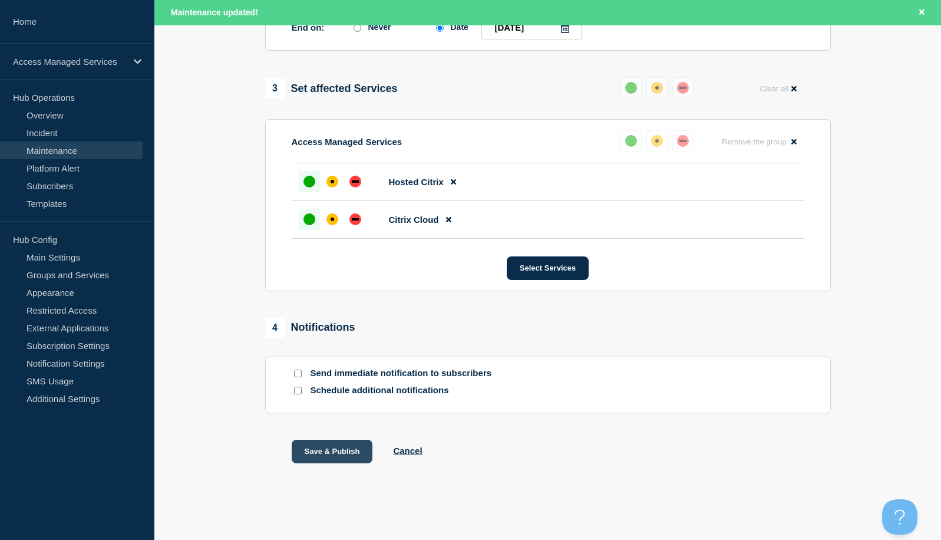
click at [340, 442] on button "Save & Publish" at bounding box center [332, 451] width 81 height 24
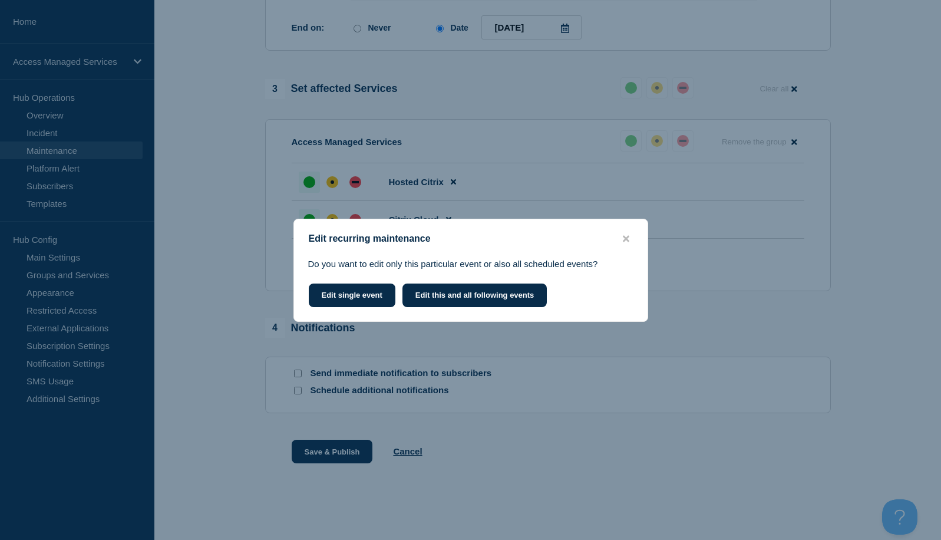
scroll to position [667, 0]
drag, startPoint x: 349, startPoint y: 298, endPoint x: 389, endPoint y: 307, distance: 40.6
click at [349, 298] on button "Edit single event" at bounding box center [352, 295] width 87 height 24
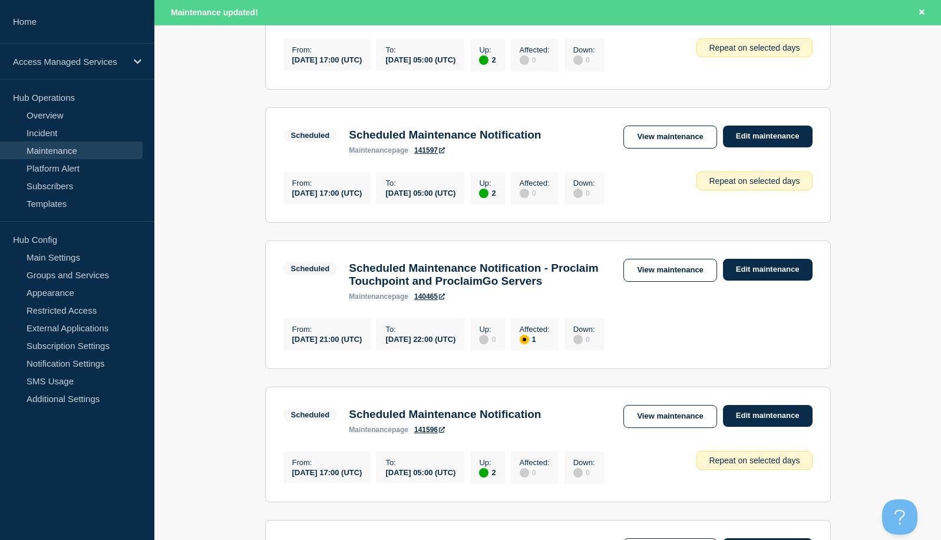
scroll to position [118, 0]
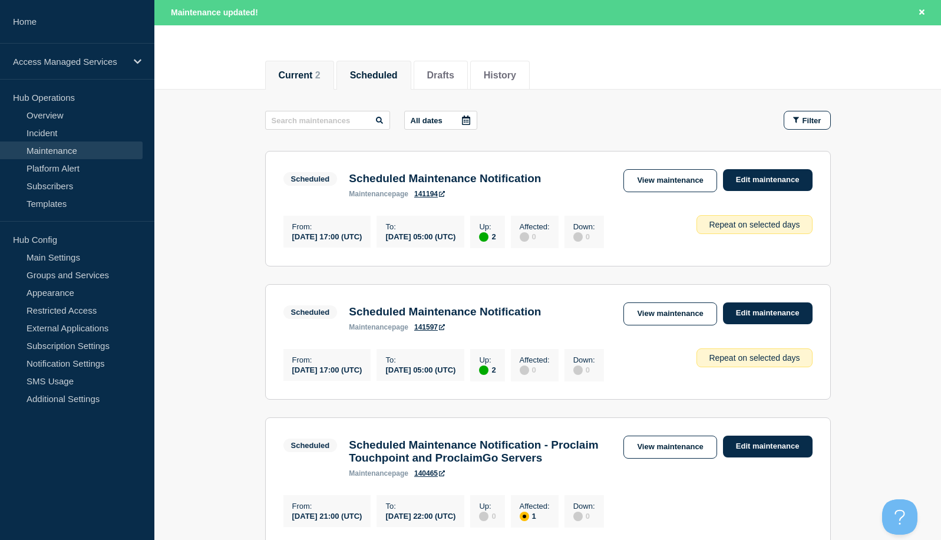
drag, startPoint x: 309, startPoint y: 75, endPoint x: 329, endPoint y: 88, distance: 23.7
click at [309, 75] on button "Current 2" at bounding box center [300, 75] width 42 height 11
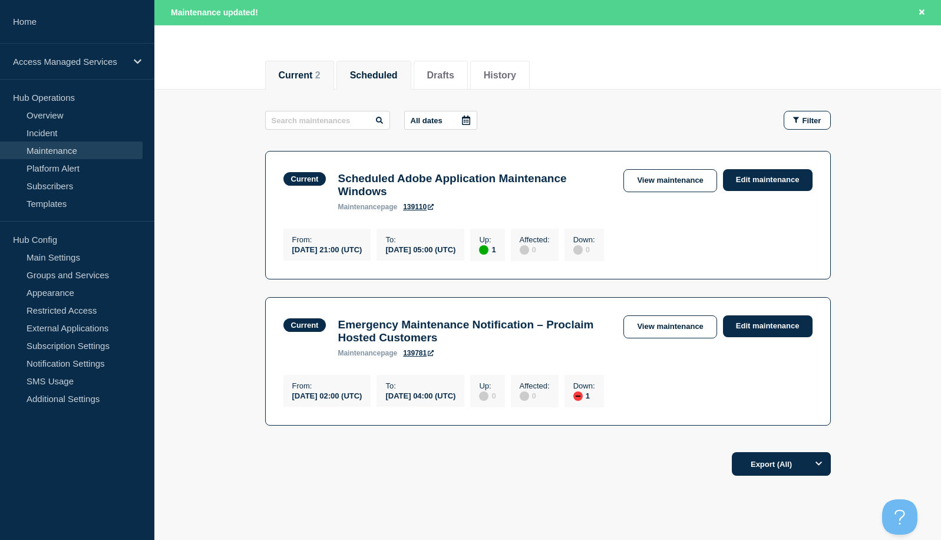
click at [377, 70] on button "Scheduled" at bounding box center [374, 75] width 48 height 11
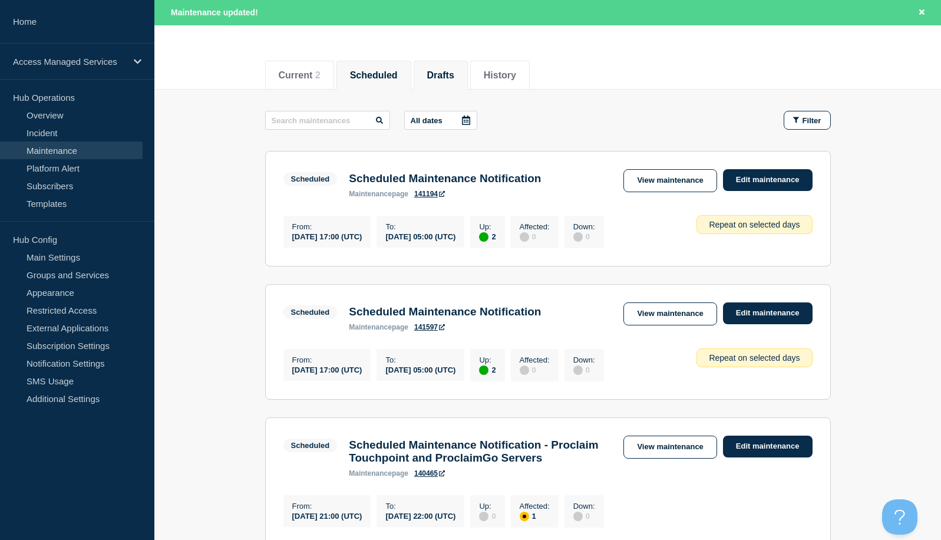
click at [451, 72] on button "Drafts" at bounding box center [440, 75] width 27 height 11
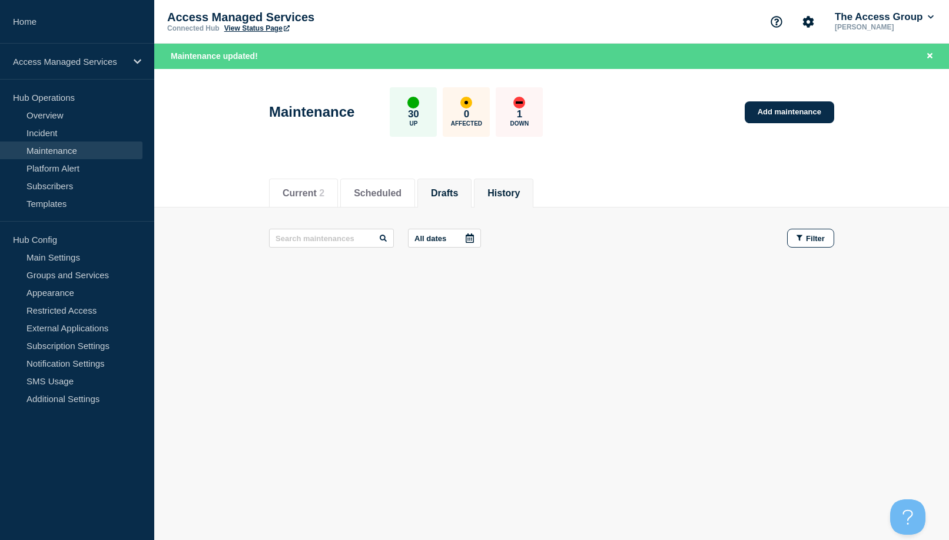
click at [518, 194] on button "History" at bounding box center [504, 193] width 32 height 11
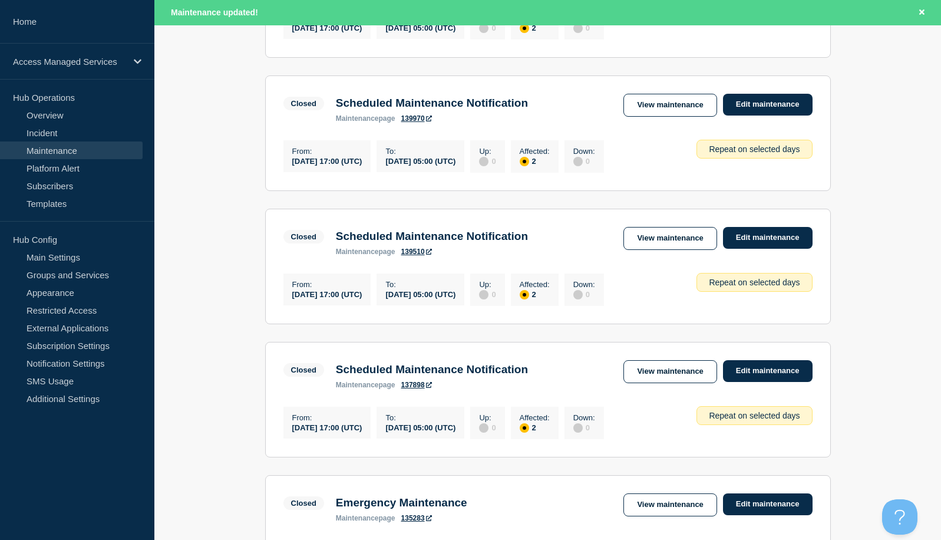
scroll to position [589, 0]
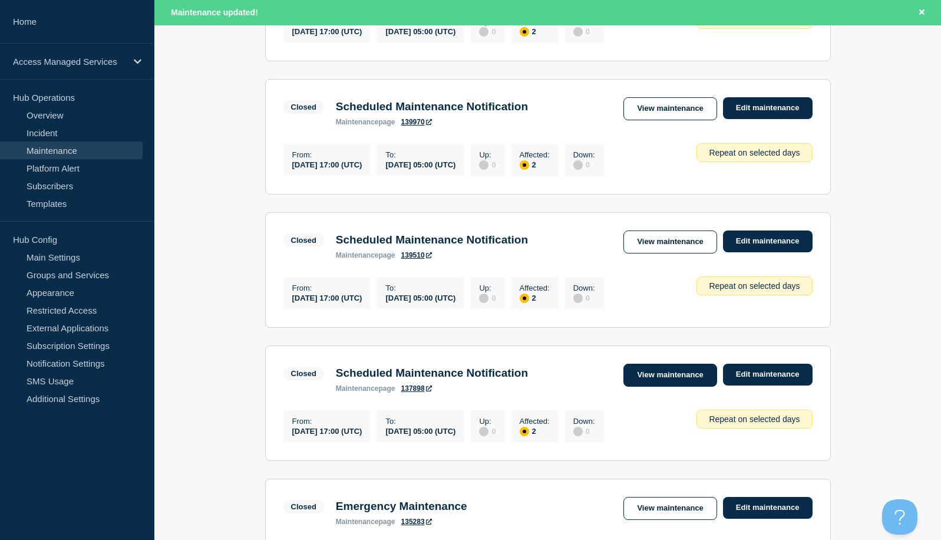
click at [676, 386] on link "View maintenance" at bounding box center [669, 374] width 93 height 23
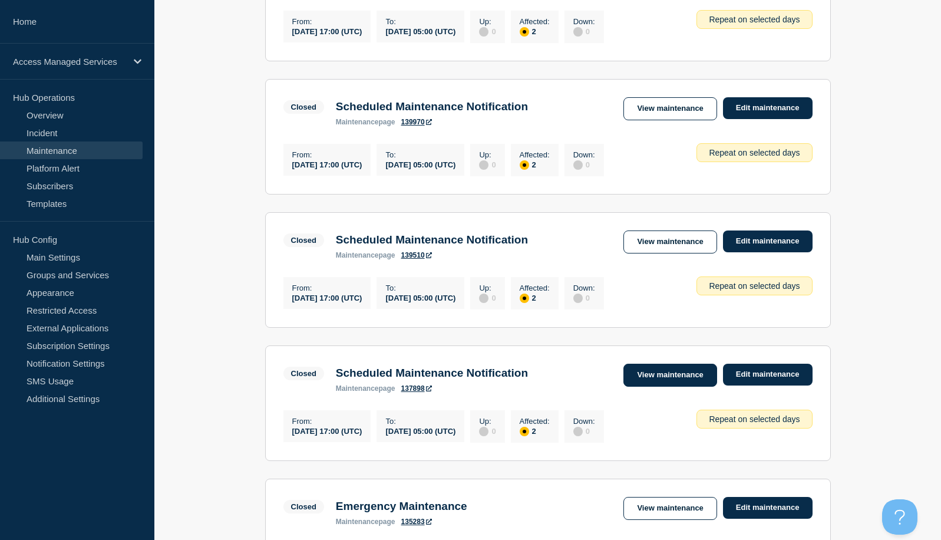
scroll to position [564, 0]
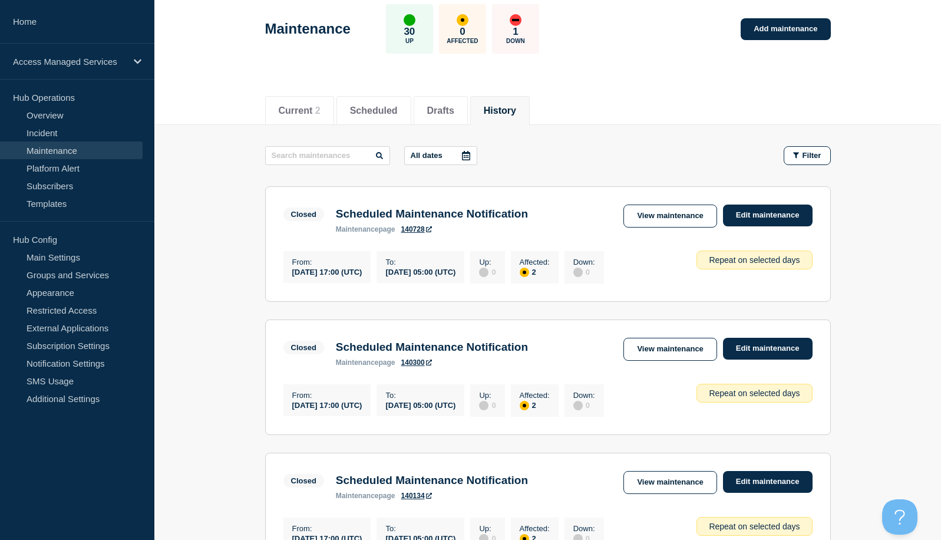
scroll to position [59, 0]
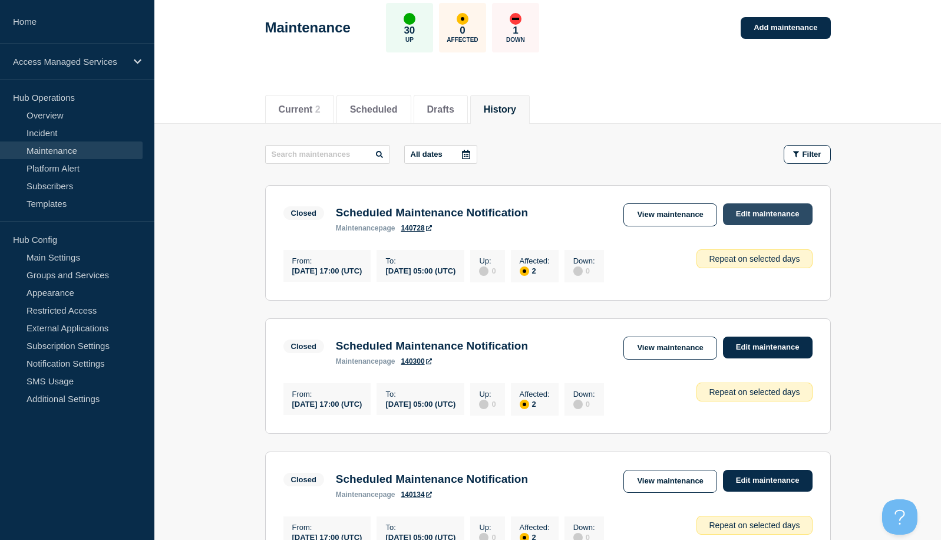
click at [760, 217] on link "Edit maintenance" at bounding box center [768, 214] width 90 height 22
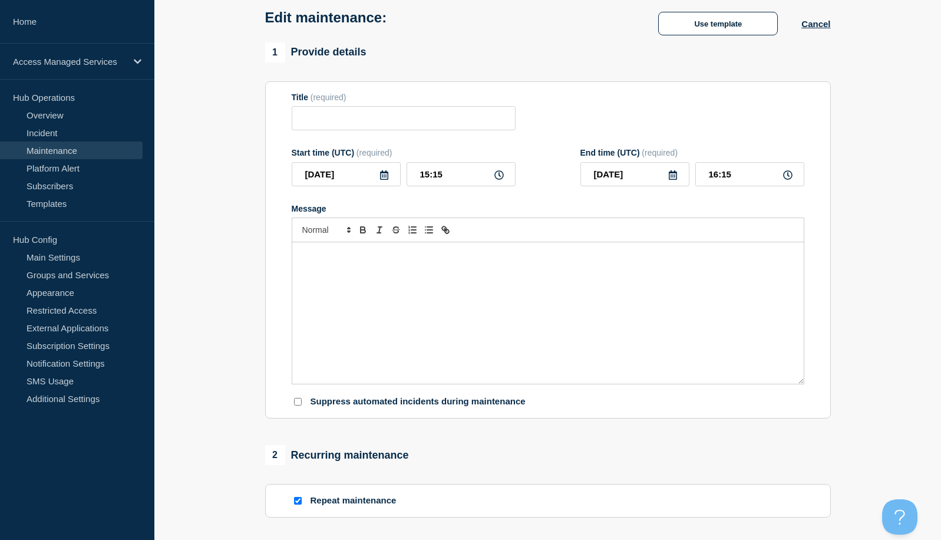
type input "Scheduled Maintenance Notification"
type input "[DATE]"
type input "17:00"
type input "05:00"
checkbox input "true"
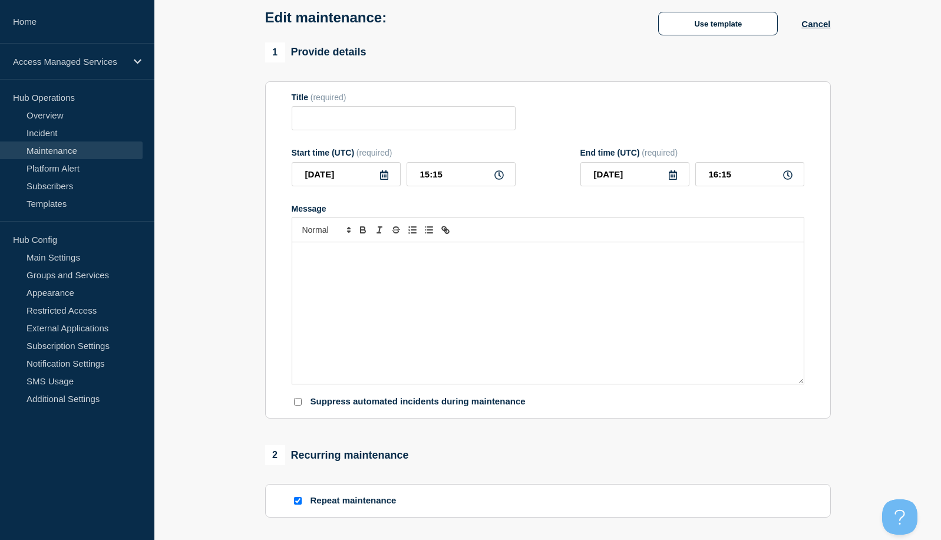
checkbox input "false"
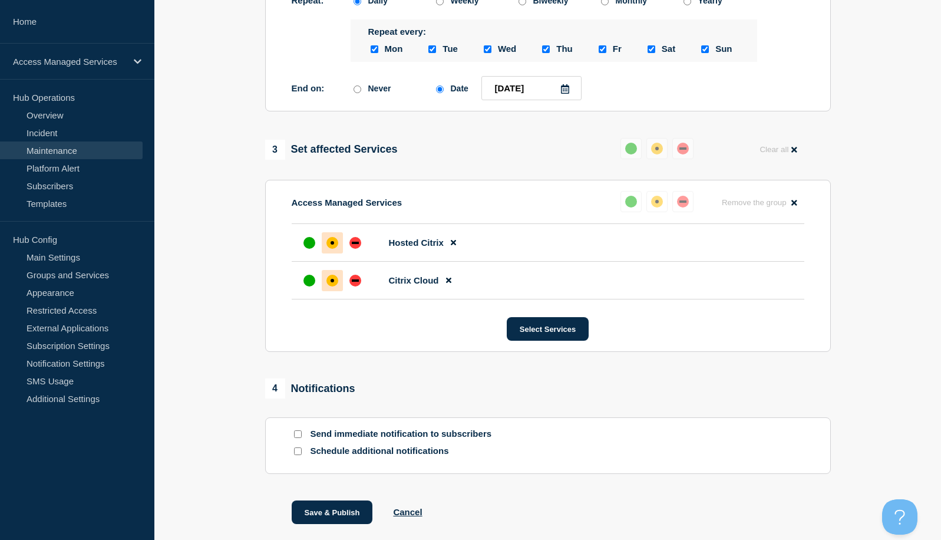
scroll to position [589, 0]
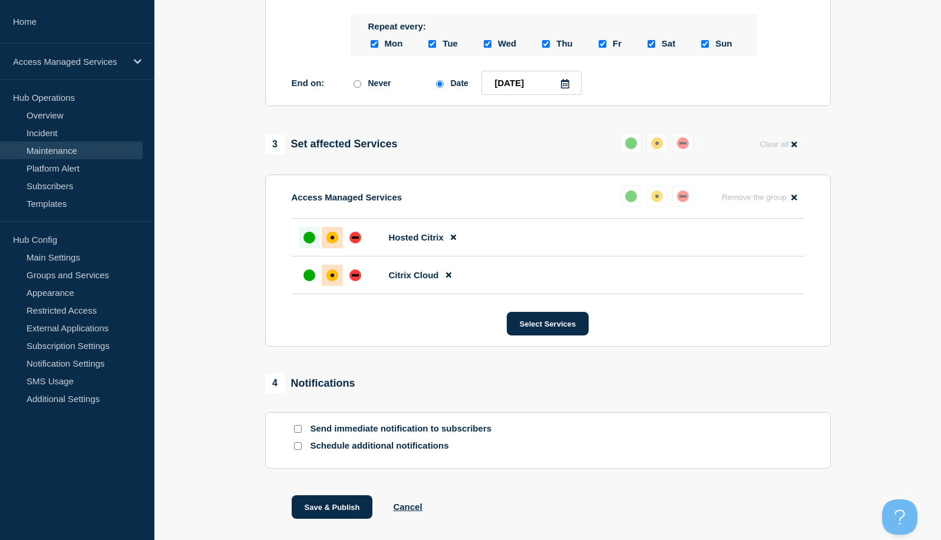
click at [319, 248] on div at bounding box center [309, 237] width 21 height 21
click at [309, 281] on div "up" at bounding box center [309, 275] width 12 height 12
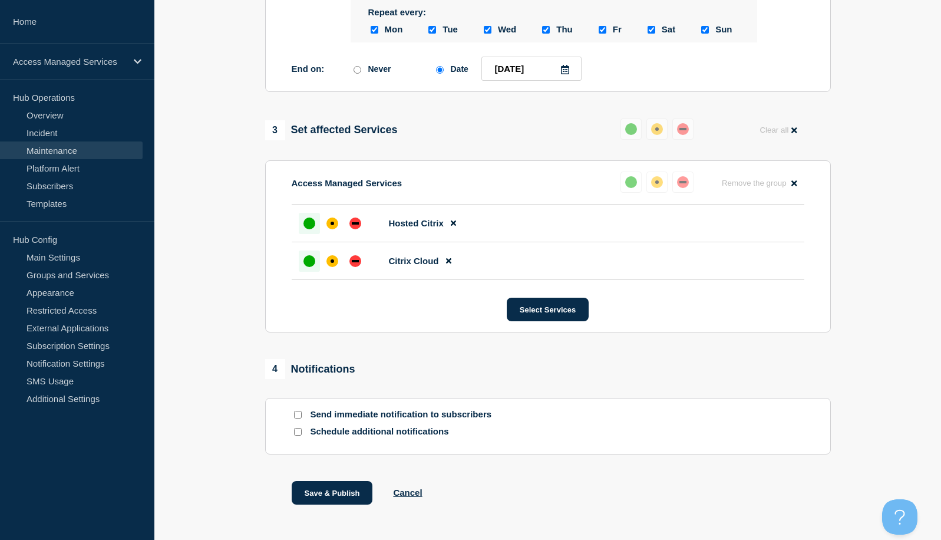
scroll to position [667, 0]
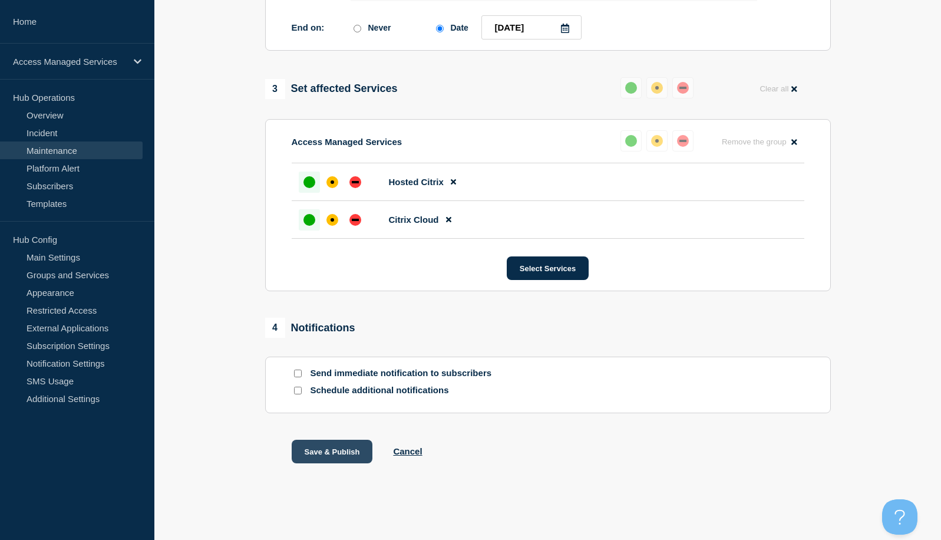
click at [312, 454] on button "Save & Publish" at bounding box center [332, 451] width 81 height 24
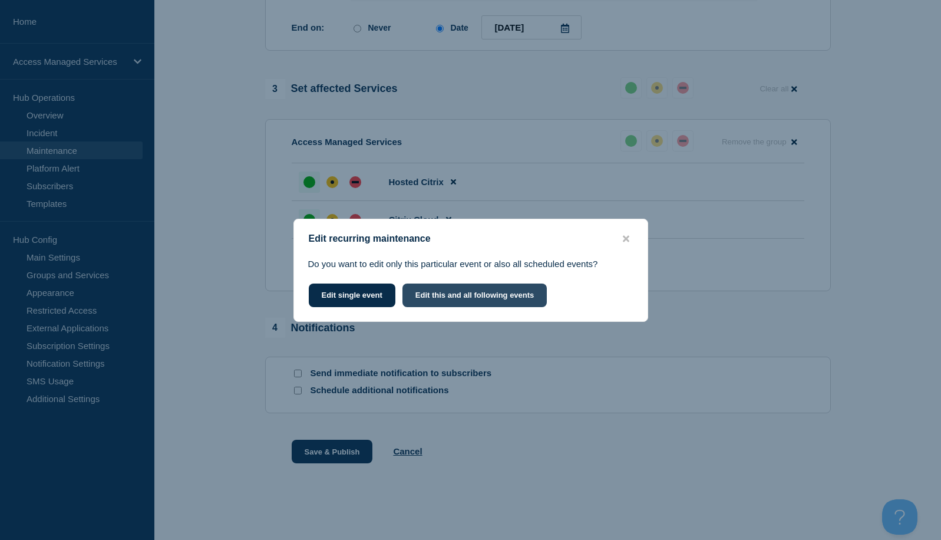
click at [483, 294] on button "Edit this and all following events" at bounding box center [474, 295] width 145 height 24
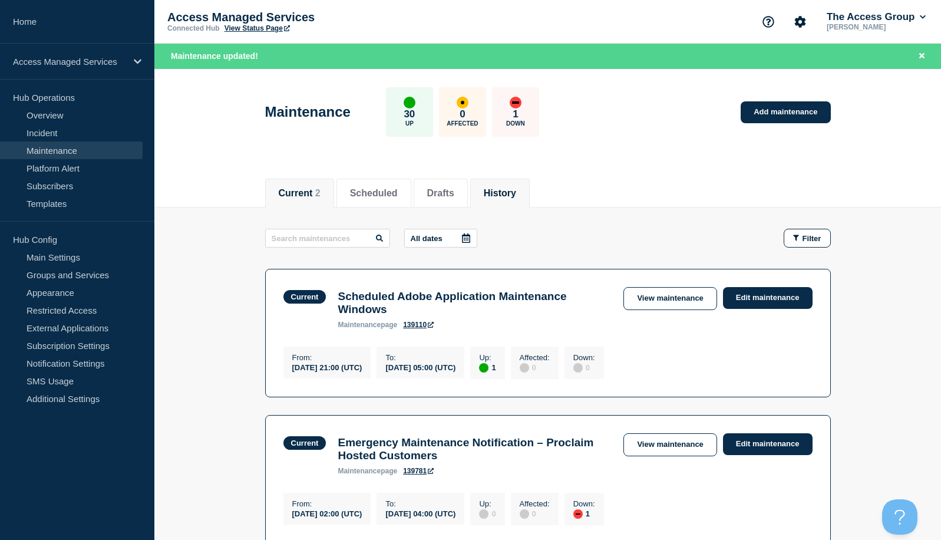
click at [509, 193] on button "History" at bounding box center [500, 193] width 32 height 11
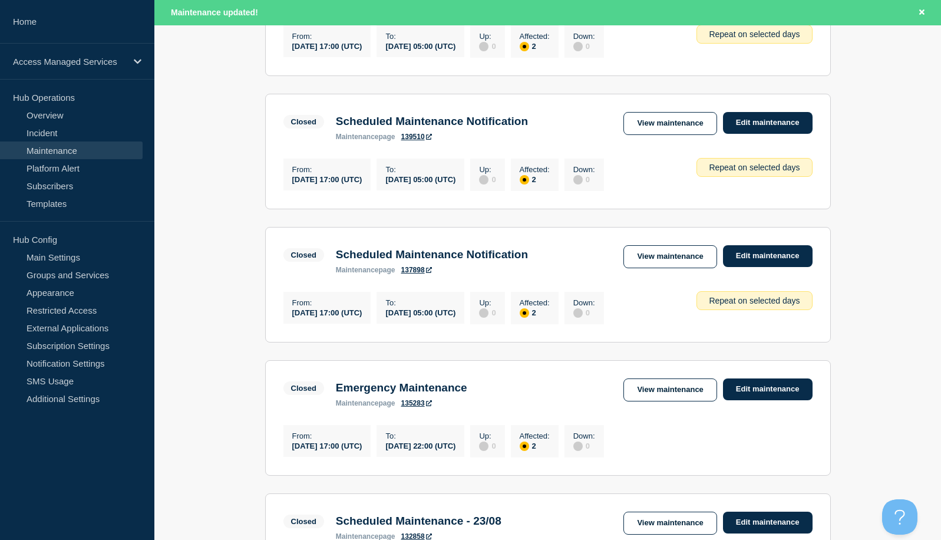
scroll to position [707, 0]
click at [759, 267] on link "Edit maintenance" at bounding box center [768, 257] width 90 height 22
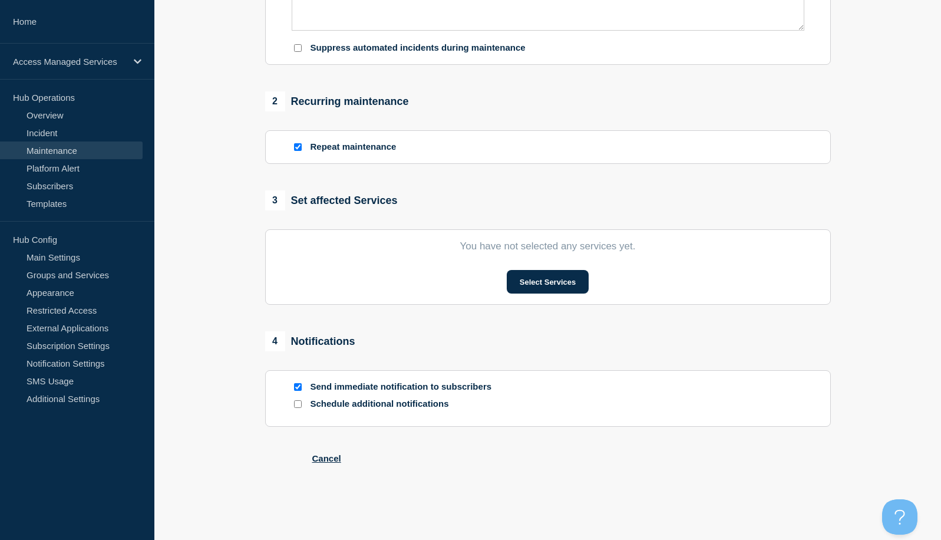
type input "Scheduled Maintenance Notification"
type input "[DATE]"
type input "17:00"
type input "[DATE]"
type input "05:00"
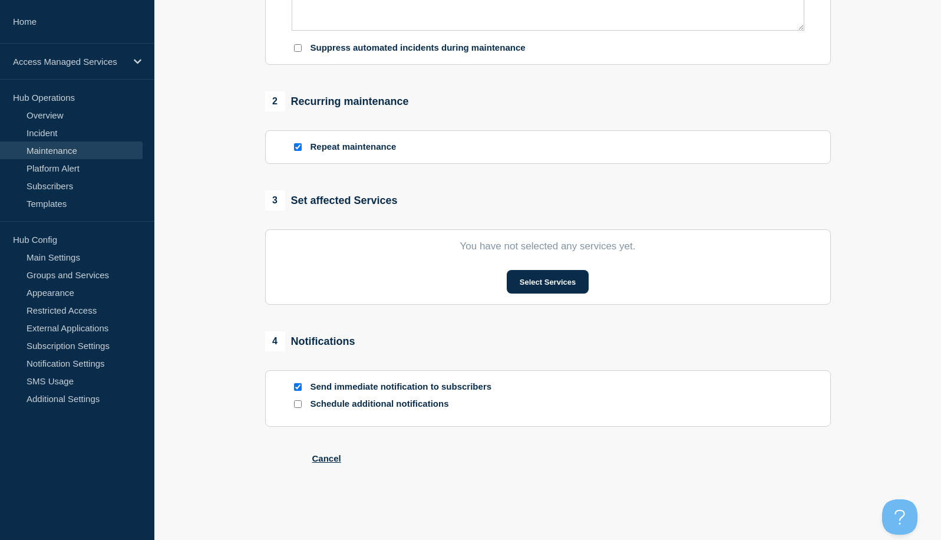
checkbox input "true"
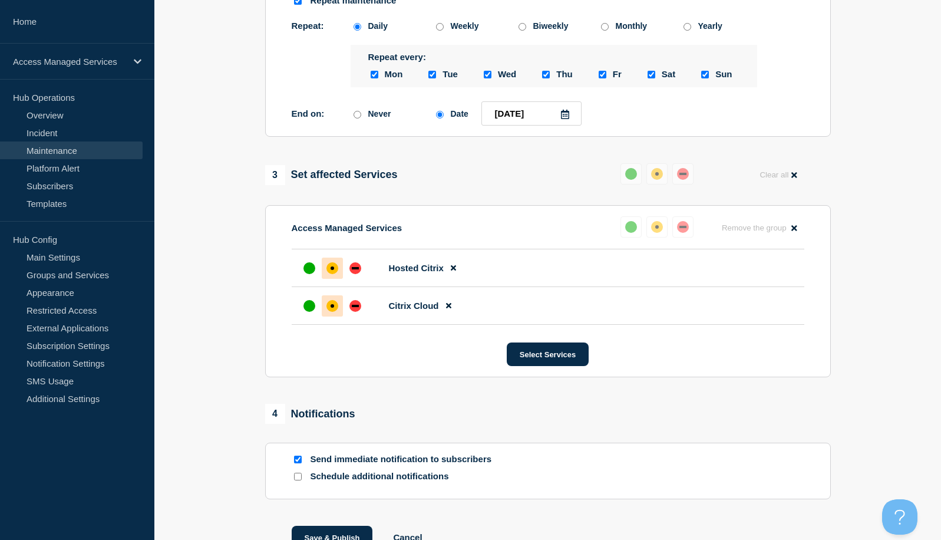
scroll to position [566, 0]
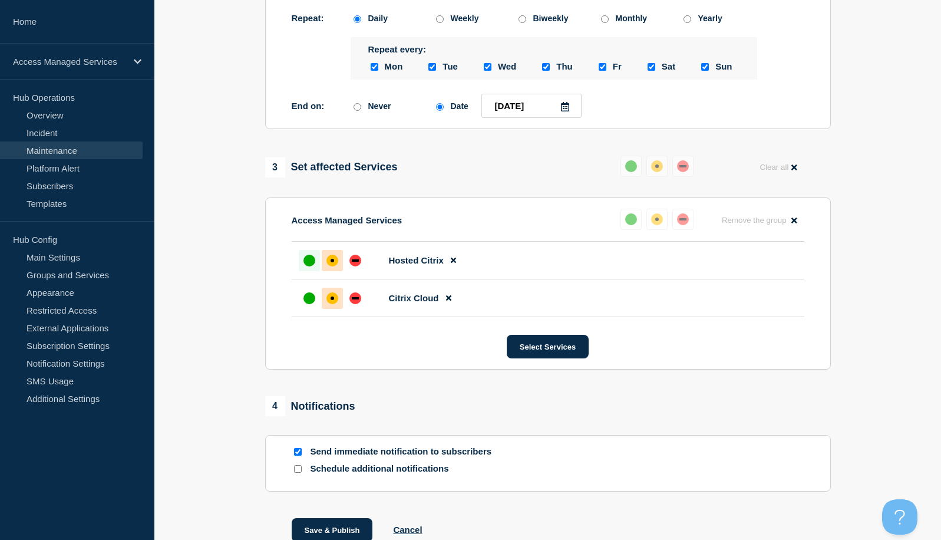
click at [307, 266] on div "up" at bounding box center [309, 260] width 12 height 12
click at [309, 304] on div "up" at bounding box center [309, 298] width 12 height 12
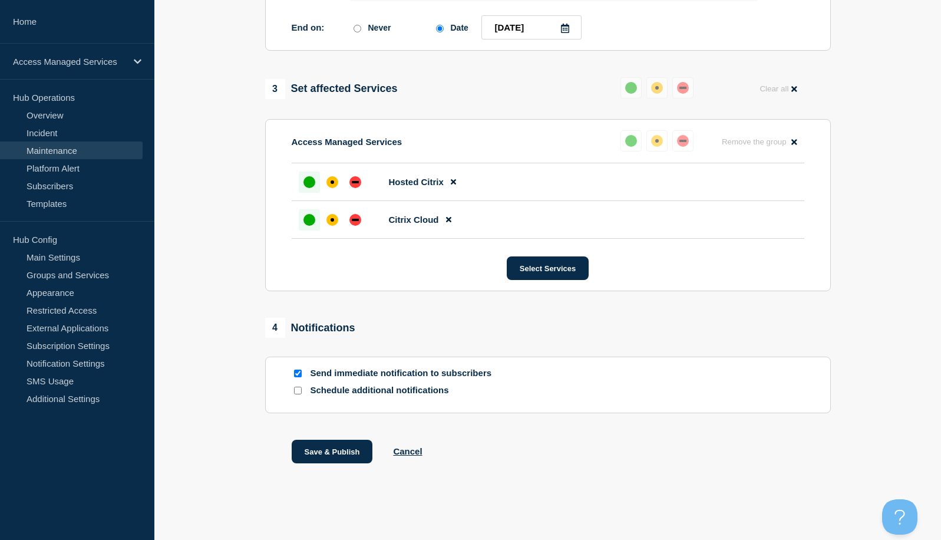
scroll to position [667, 0]
click at [296, 373] on input "Send immediate notification to subscribers" at bounding box center [298, 373] width 8 height 8
checkbox input "false"
click at [322, 450] on button "Save & Publish" at bounding box center [332, 451] width 81 height 24
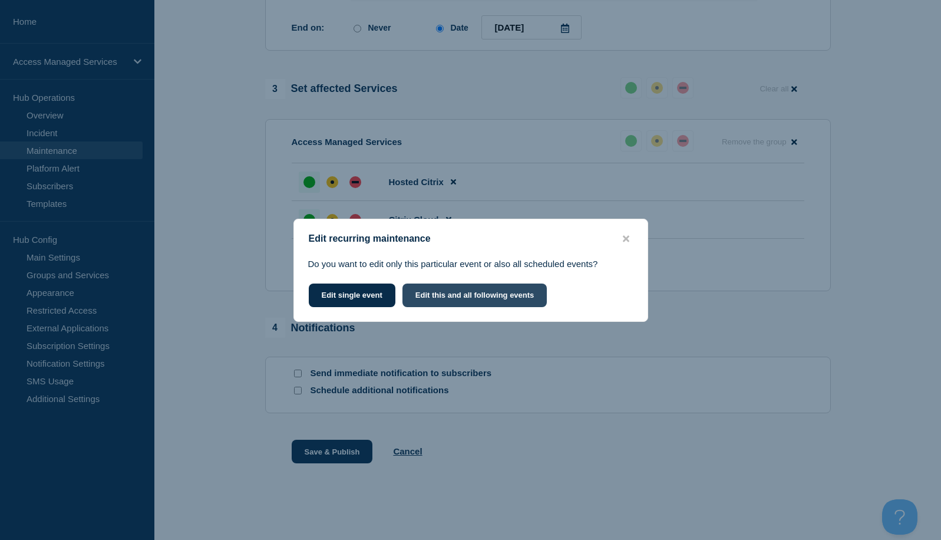
click at [491, 291] on button "Edit this and all following events" at bounding box center [474, 295] width 145 height 24
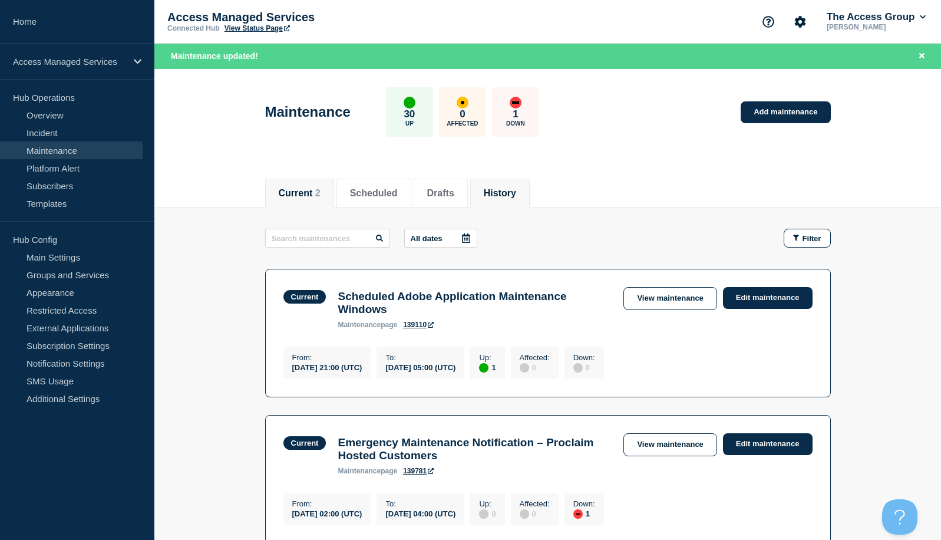
click at [508, 193] on button "History" at bounding box center [500, 193] width 32 height 11
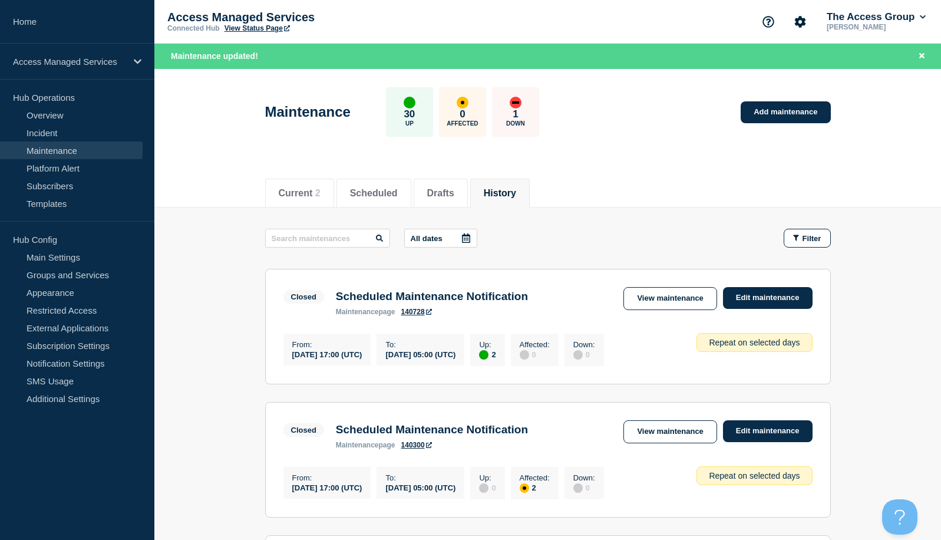
scroll to position [175, 0]
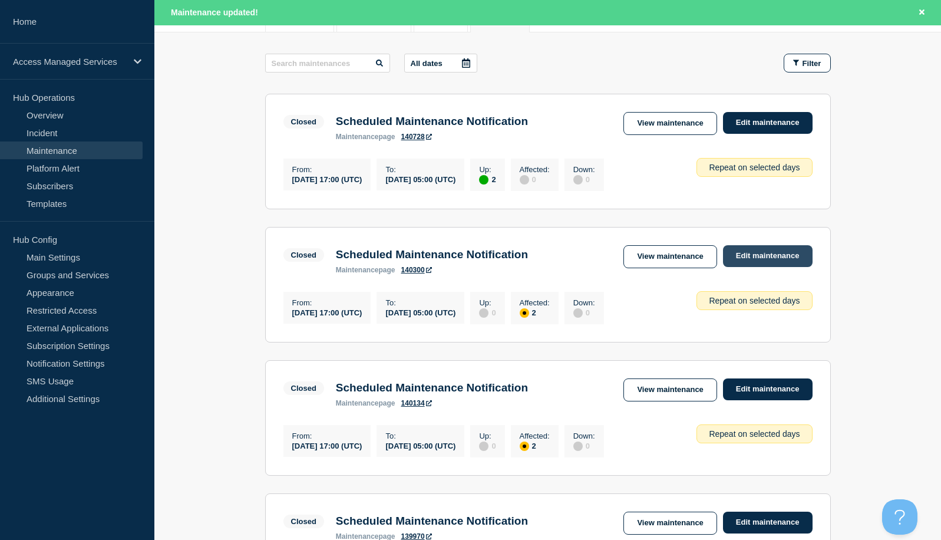
click at [778, 265] on link "Edit maintenance" at bounding box center [768, 256] width 90 height 22
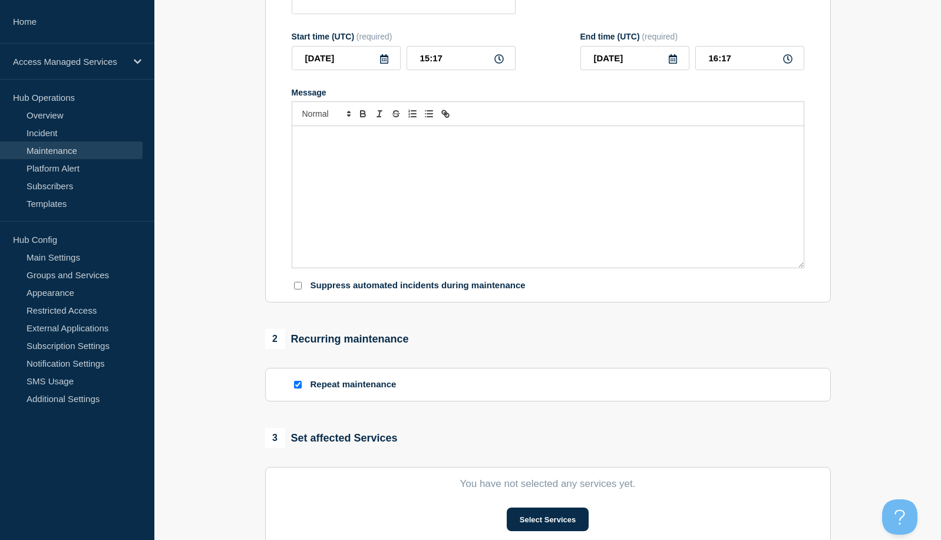
type input "Scheduled Maintenance Notification"
type input "[DATE]"
type input "17:00"
type input "[DATE]"
type input "05:00"
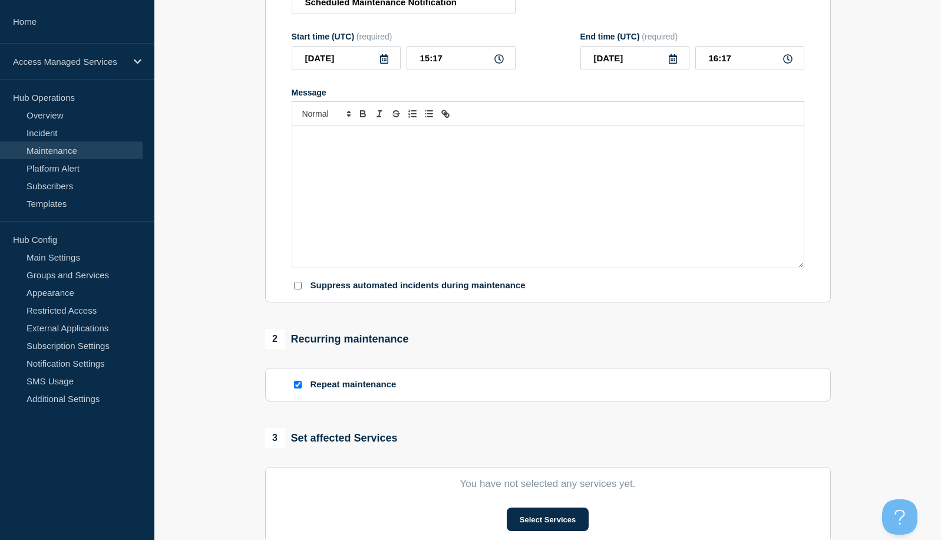
checkbox input "true"
checkbox input "false"
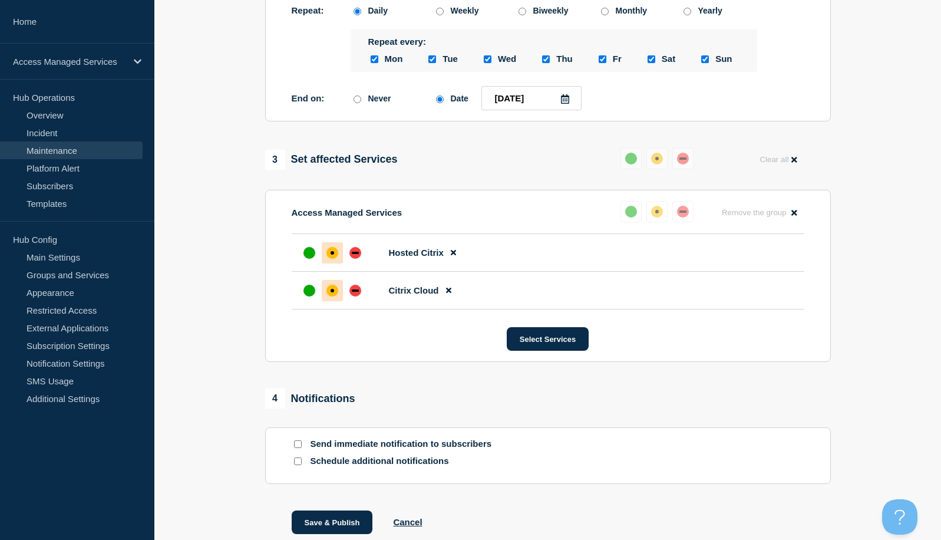
scroll to position [587, 0]
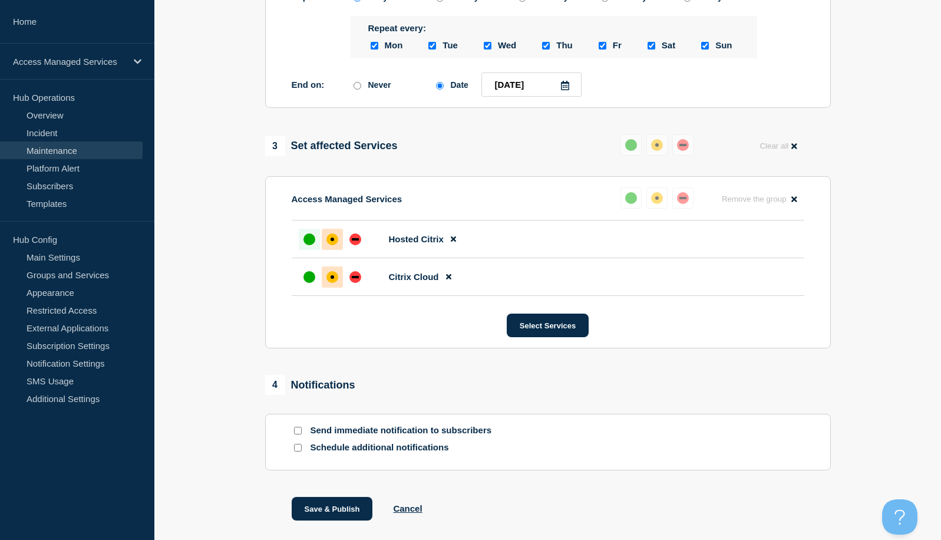
click at [305, 250] on div at bounding box center [309, 239] width 21 height 21
click at [306, 287] on div at bounding box center [309, 276] width 21 height 21
click at [305, 520] on button "Save & Publish" at bounding box center [332, 509] width 81 height 24
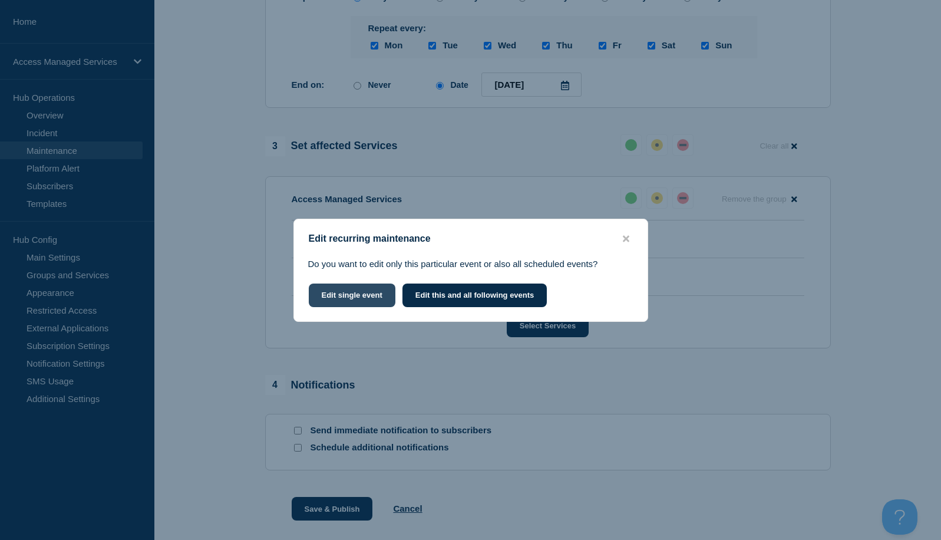
click at [352, 289] on button "Edit single event" at bounding box center [352, 295] width 87 height 24
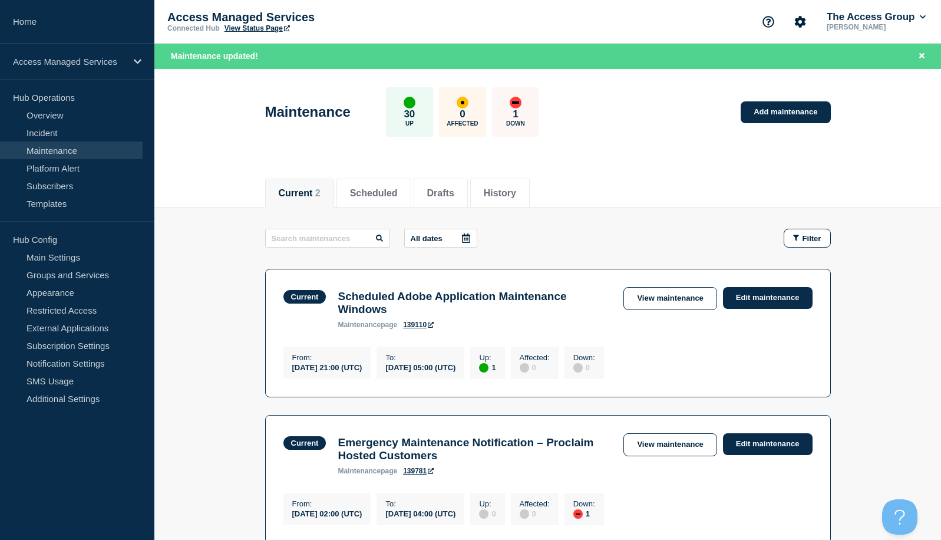
drag, startPoint x: 515, startPoint y: 187, endPoint x: 611, endPoint y: 231, distance: 105.7
click at [515, 188] on button "History" at bounding box center [500, 193] width 32 height 11
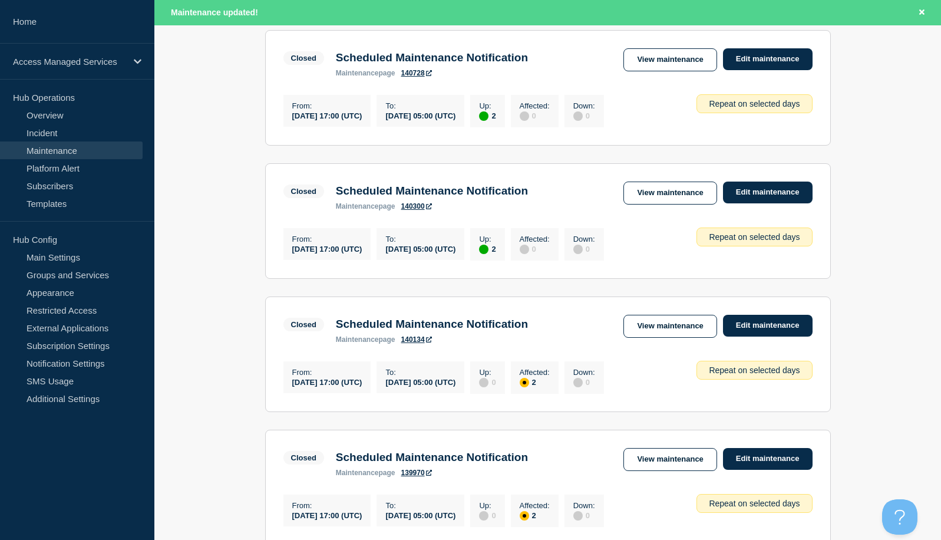
scroll to position [352, 0]
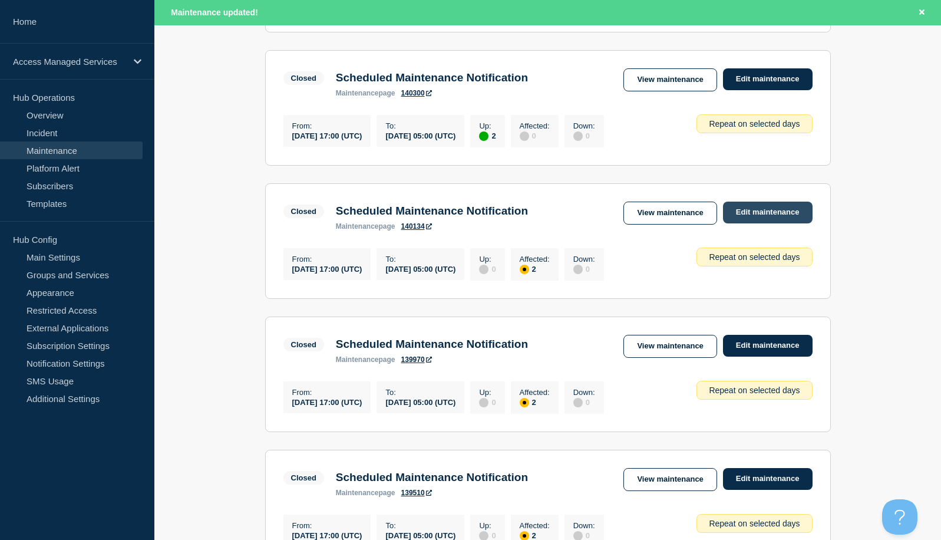
click at [787, 216] on link "Edit maintenance" at bounding box center [768, 212] width 90 height 22
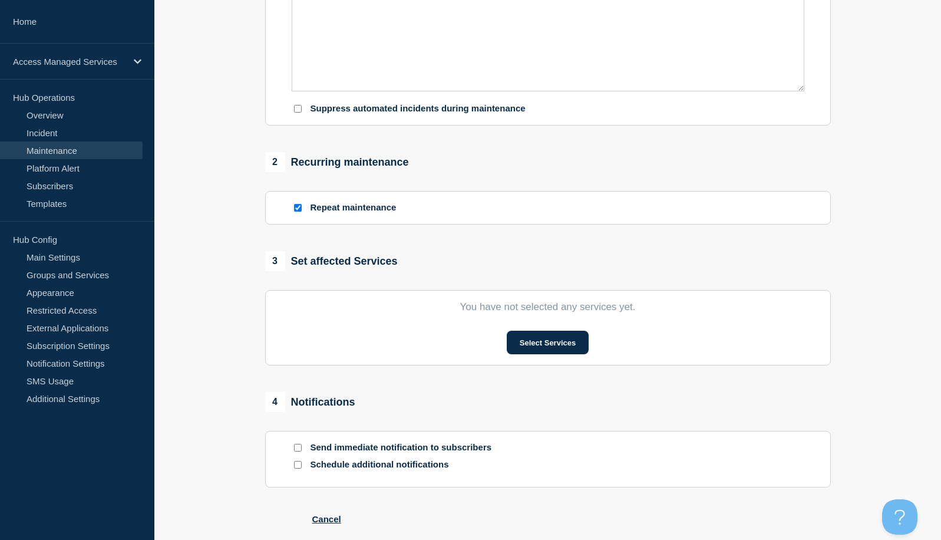
type input "Scheduled Maintenance Notification"
type input "[DATE]"
type input "17:00"
type input "[DATE]"
type input "05:00"
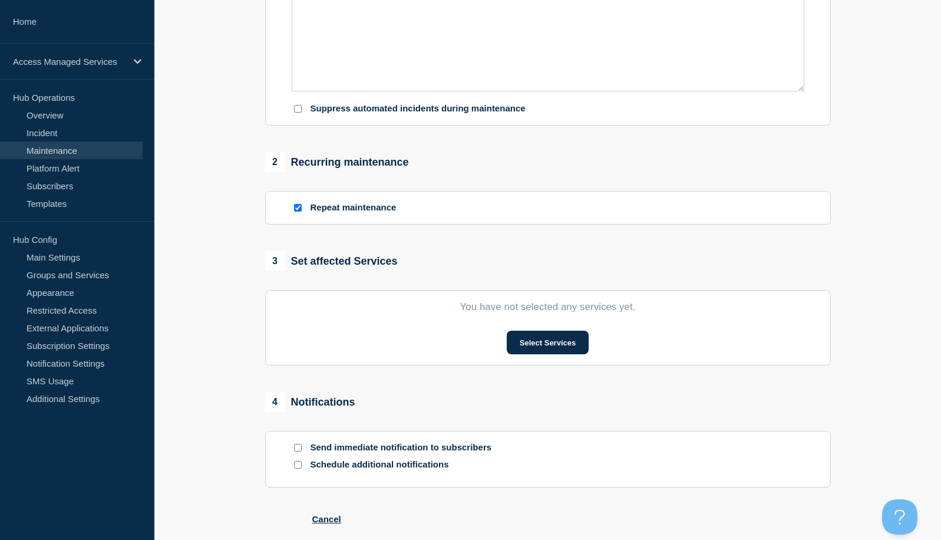
checkbox input "true"
checkbox input "false"
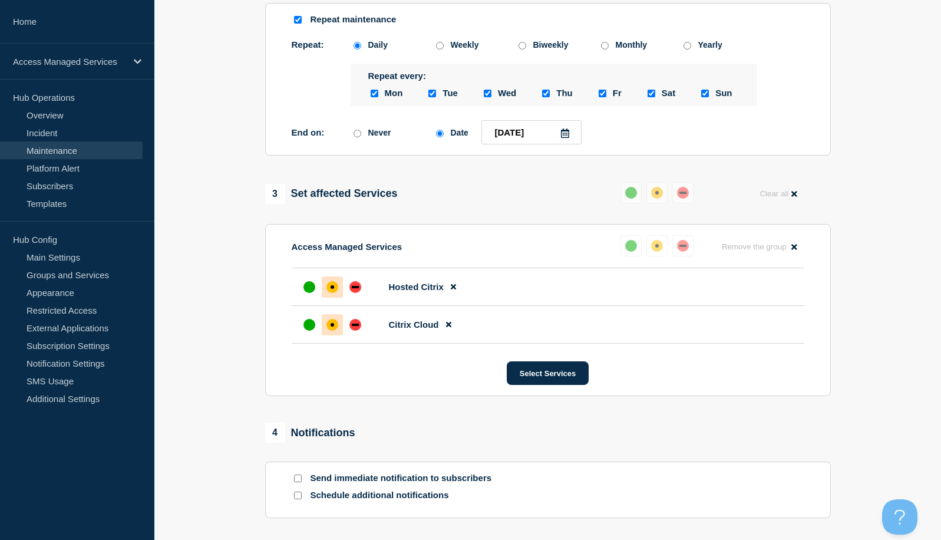
scroll to position [587, 0]
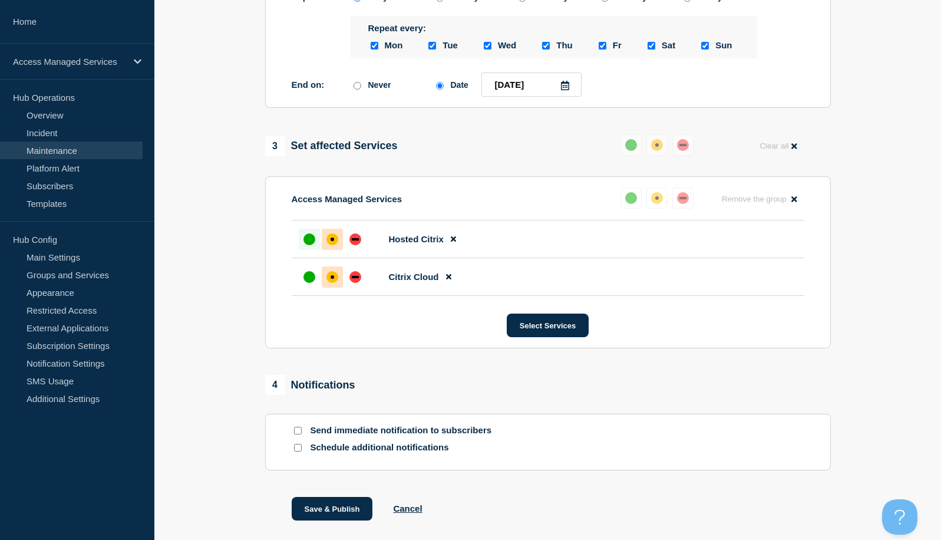
click at [306, 245] on div "up" at bounding box center [309, 239] width 12 height 12
click at [305, 283] on div "up" at bounding box center [309, 277] width 12 height 12
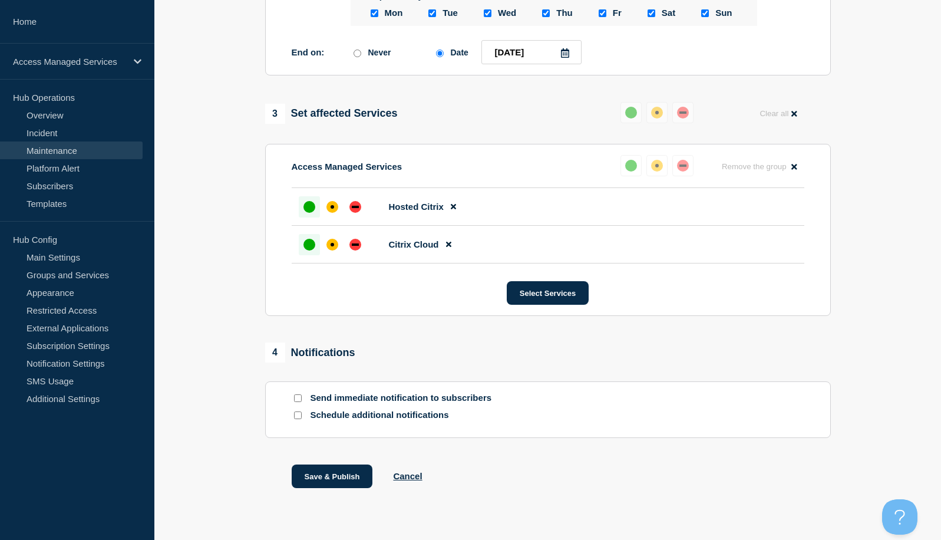
scroll to position [646, 0]
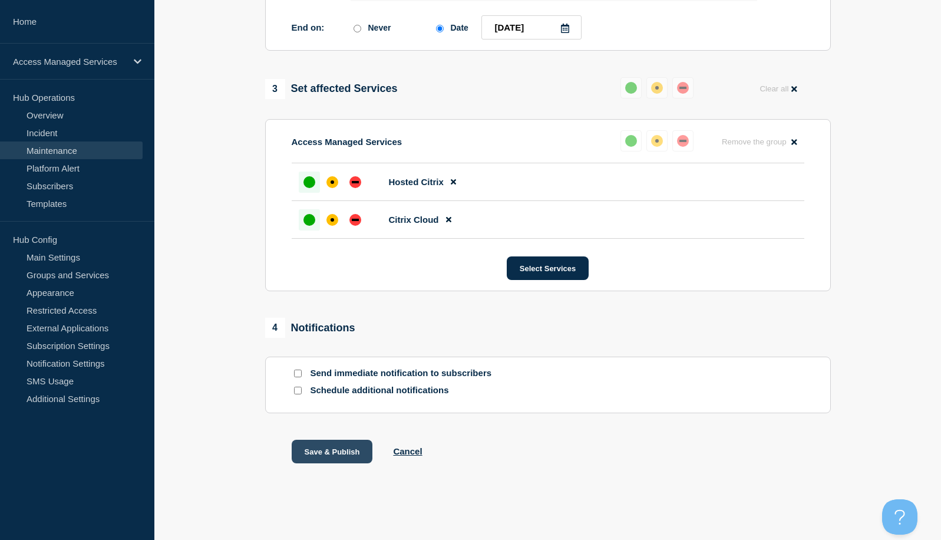
click at [337, 463] on button "Save & Publish" at bounding box center [332, 451] width 81 height 24
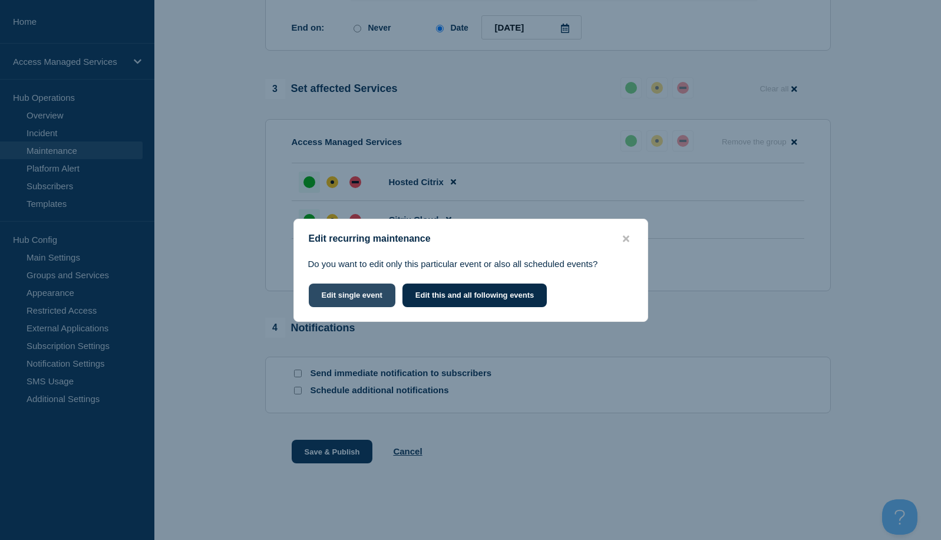
click at [343, 300] on button "Edit single event" at bounding box center [352, 295] width 87 height 24
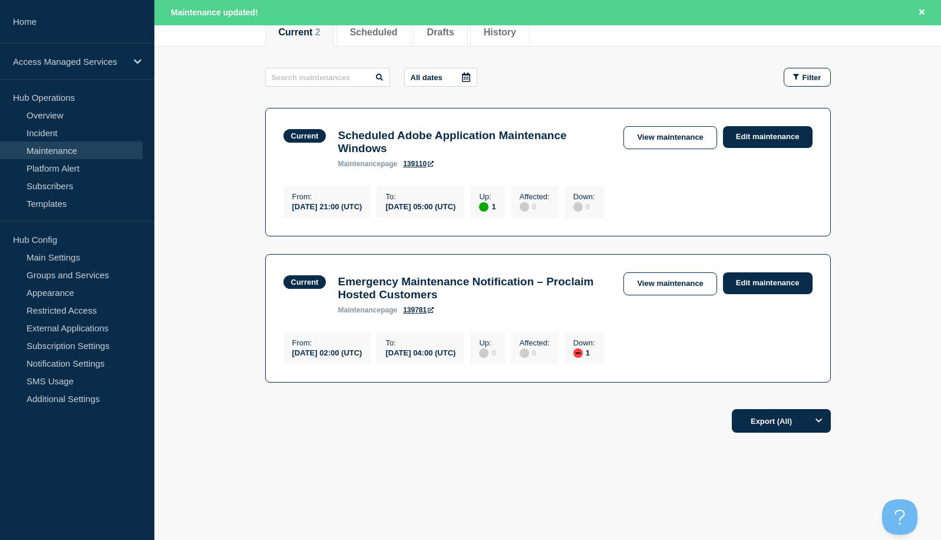
scroll to position [116, 0]
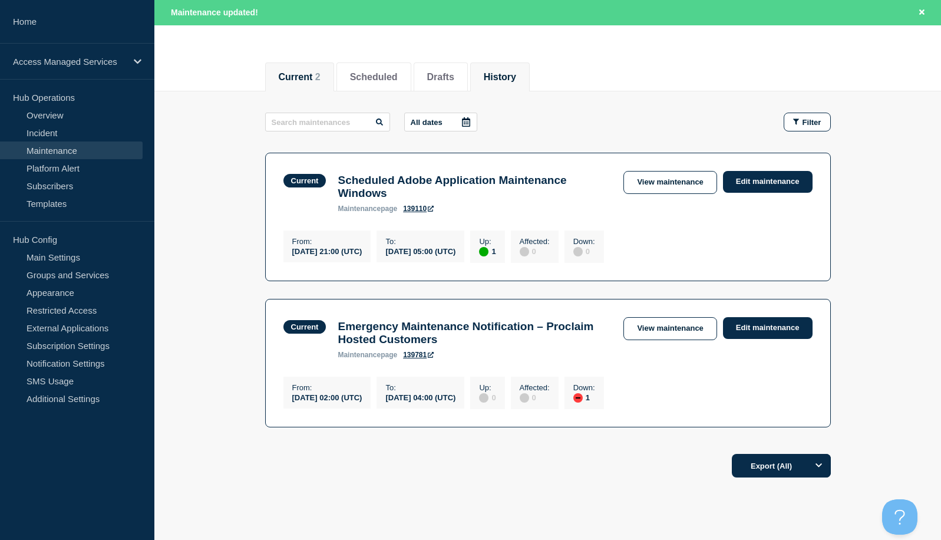
click at [510, 72] on button "History" at bounding box center [500, 77] width 32 height 11
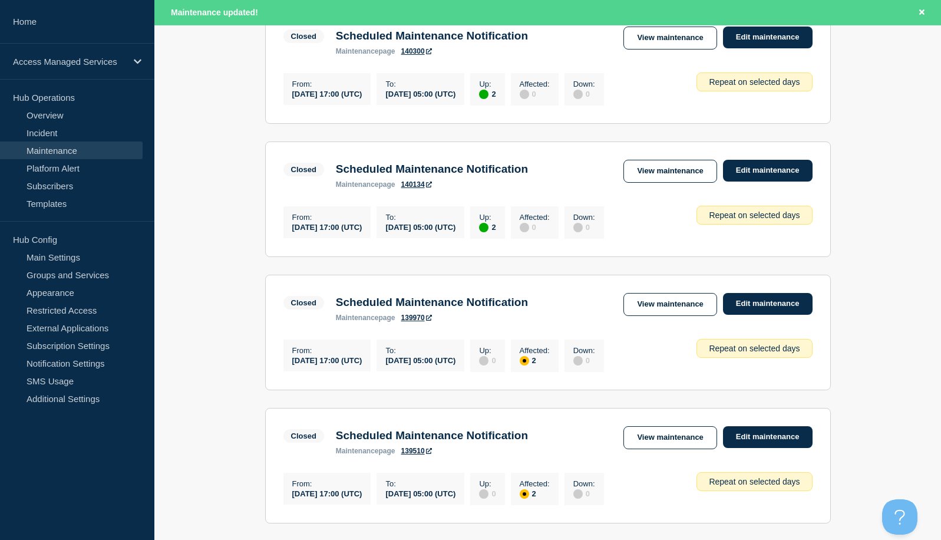
scroll to position [411, 0]
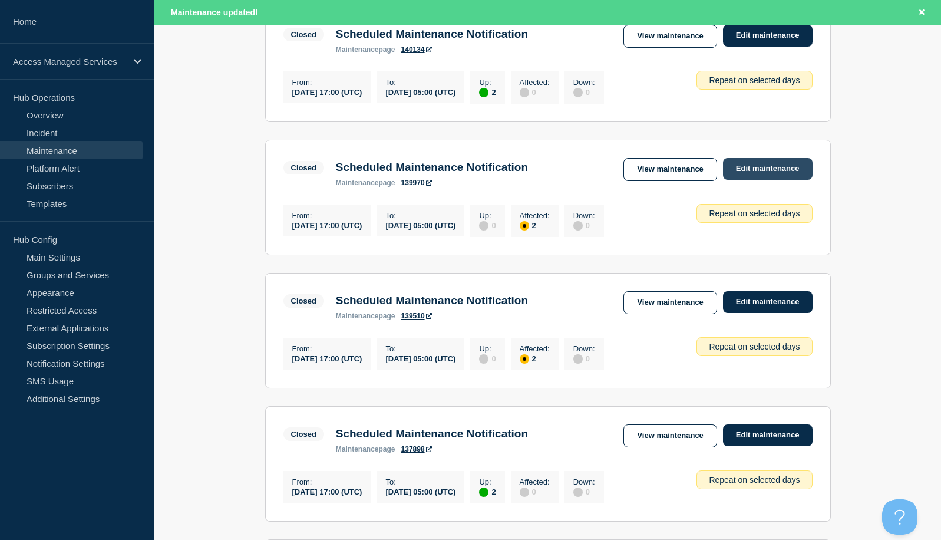
click at [779, 175] on link "Edit maintenance" at bounding box center [768, 169] width 90 height 22
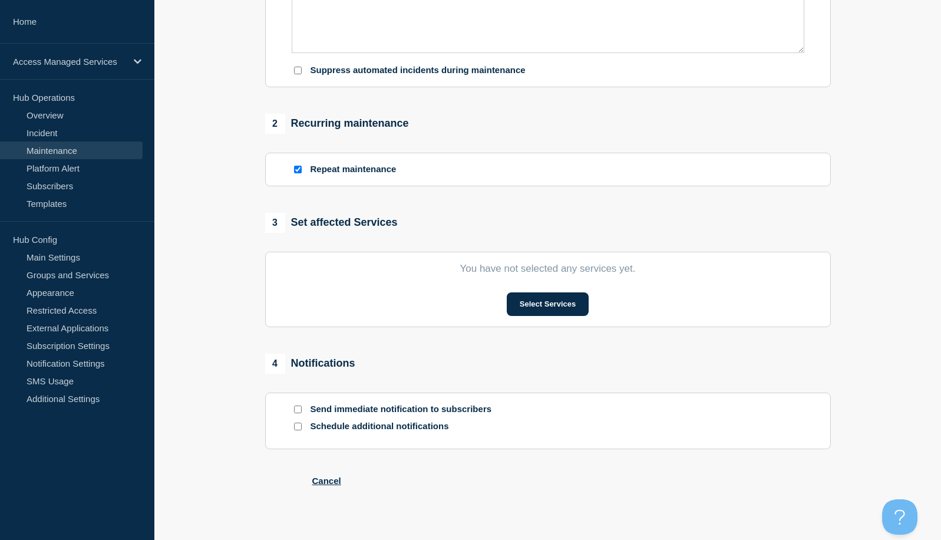
type input "Scheduled Maintenance Notification"
type input "[DATE]"
type input "17:00"
type input "[DATE]"
type input "05:00"
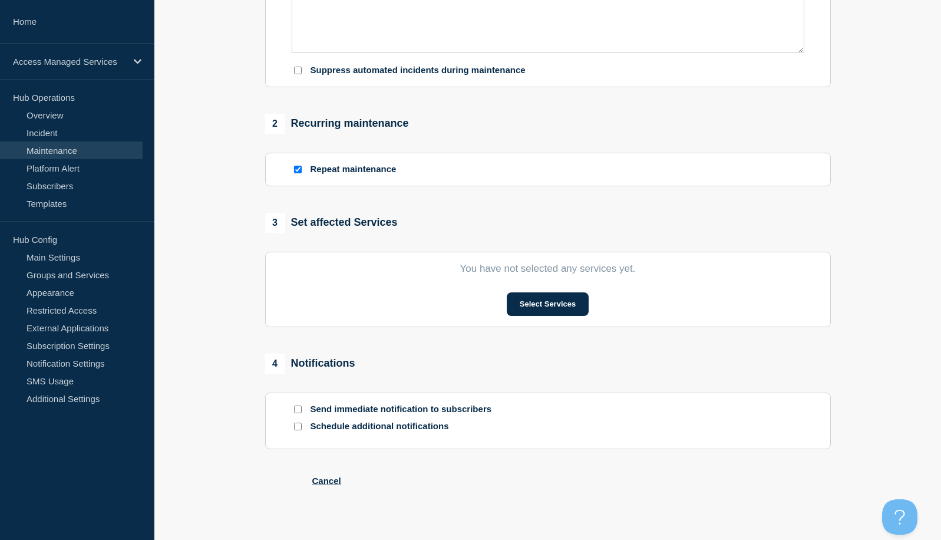
checkbox input "true"
checkbox input "false"
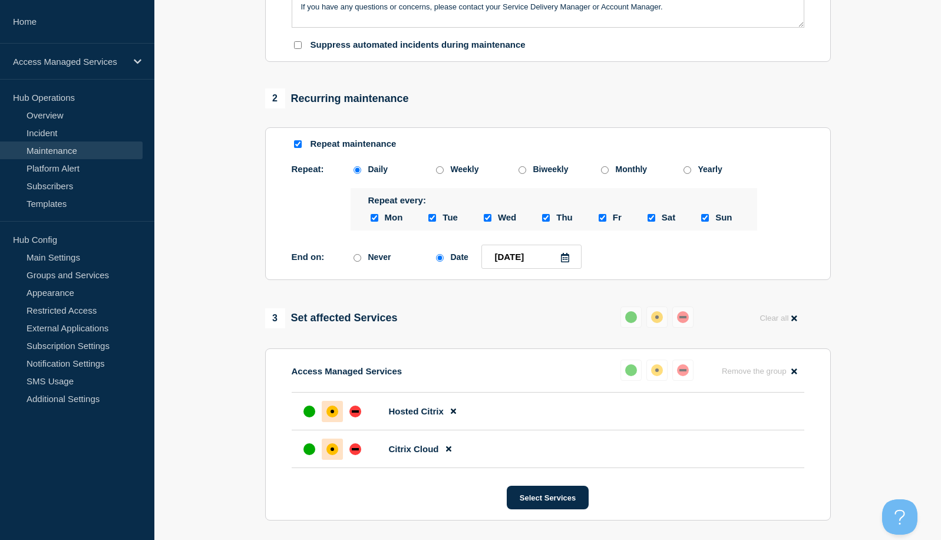
scroll to position [448, 0]
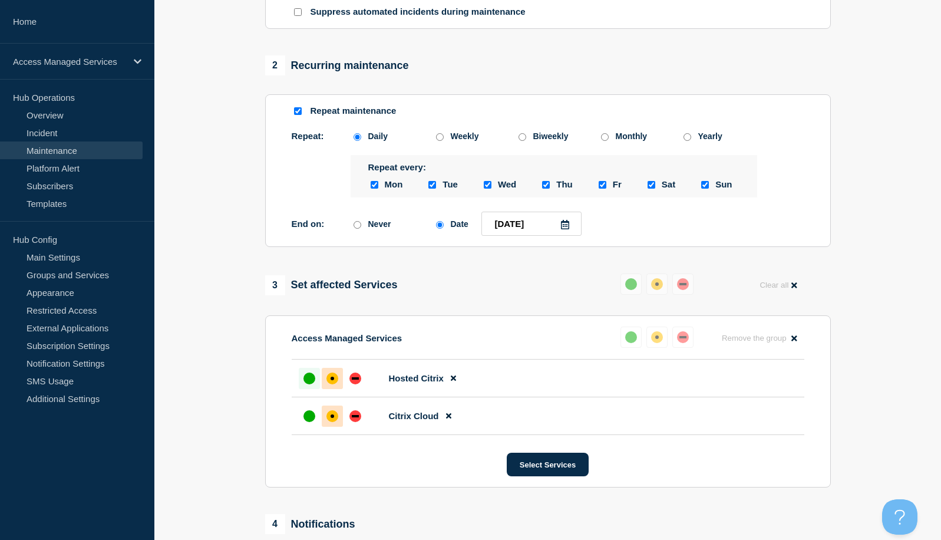
click at [305, 384] on div "up" at bounding box center [309, 378] width 12 height 12
click at [309, 422] on div "up" at bounding box center [309, 416] width 12 height 12
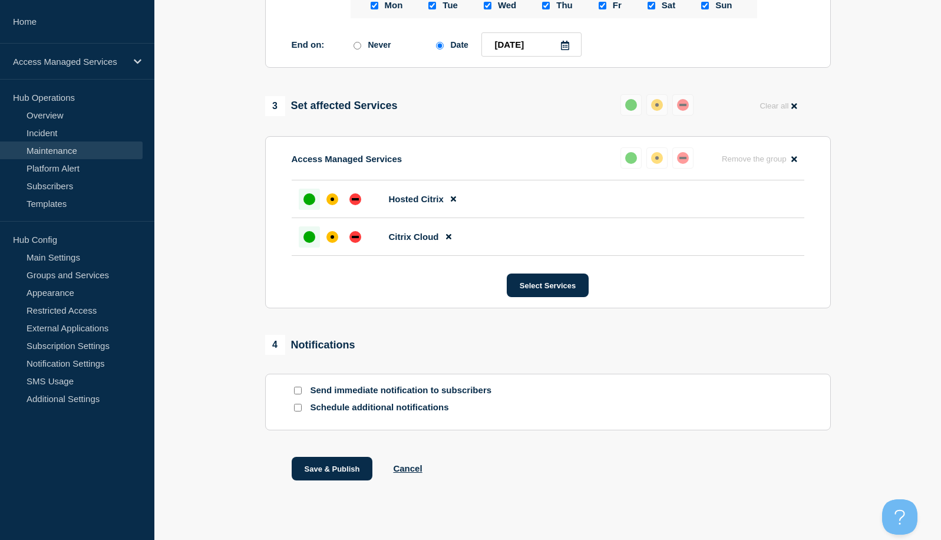
scroll to position [608, 0]
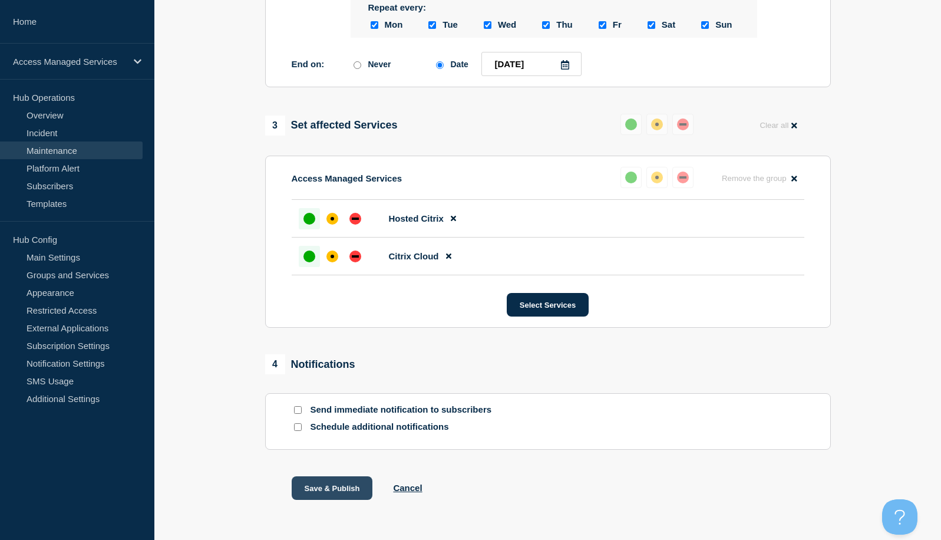
click at [336, 499] on button "Save & Publish" at bounding box center [332, 488] width 81 height 24
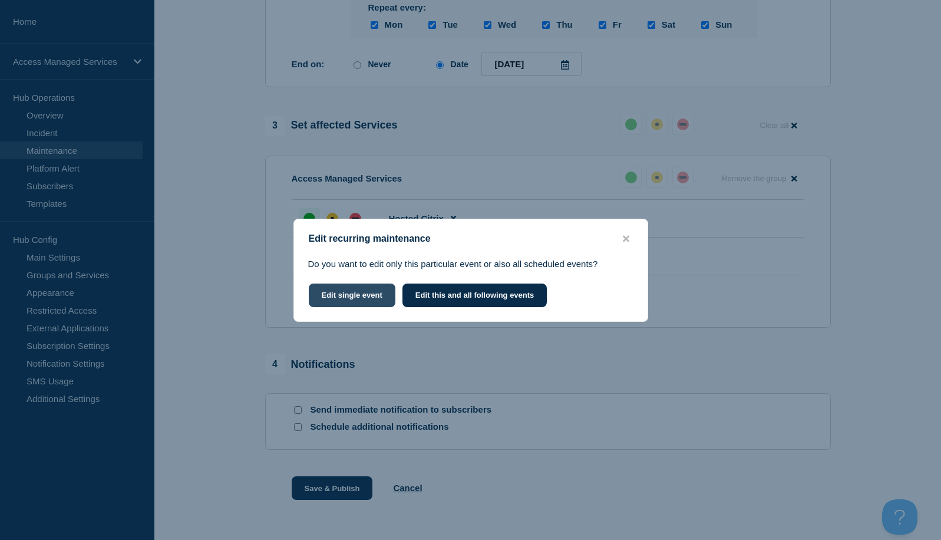
click at [340, 287] on button "Edit single event" at bounding box center [352, 295] width 87 height 24
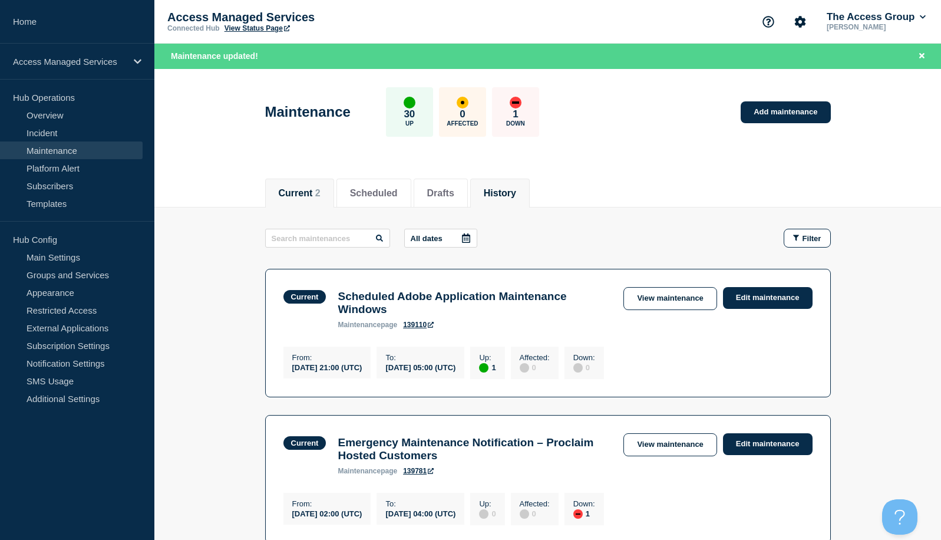
click at [516, 196] on button "History" at bounding box center [500, 193] width 32 height 11
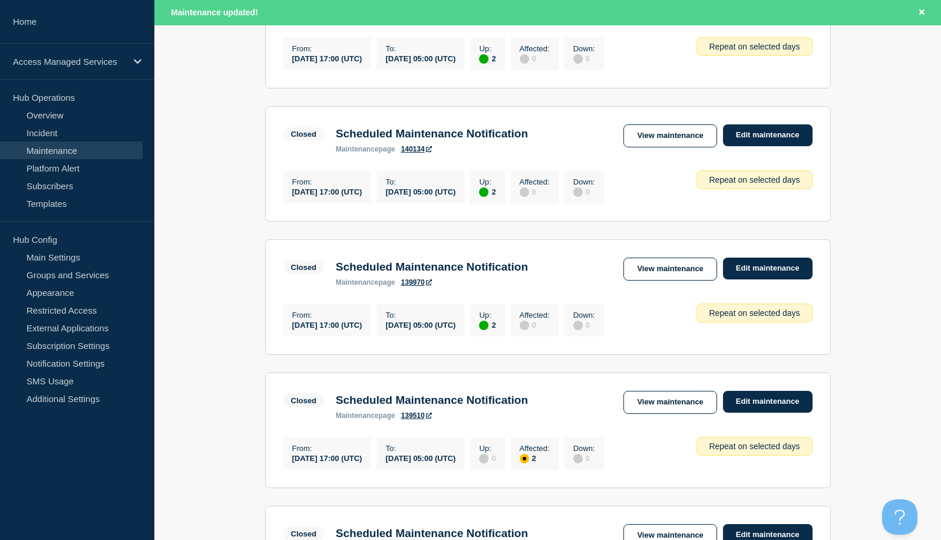
scroll to position [589, 0]
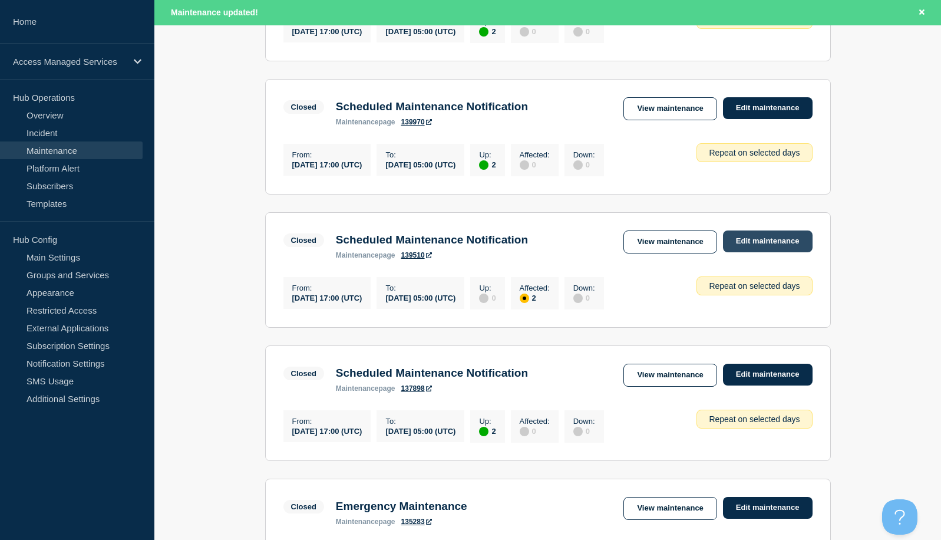
click at [762, 252] on link "Edit maintenance" at bounding box center [768, 241] width 90 height 22
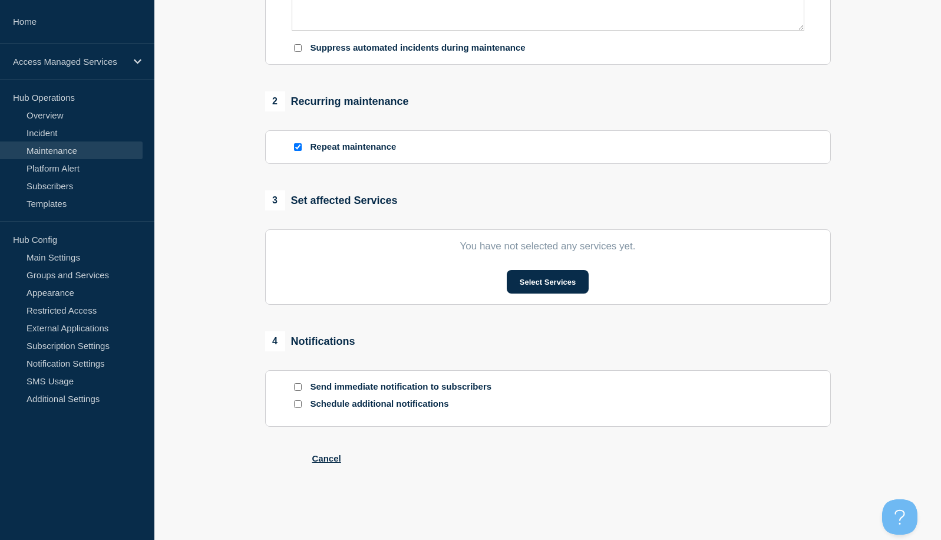
type input "Scheduled Maintenance Notification"
type input "[DATE]"
type input "17:00"
type input "[DATE]"
type input "05:00"
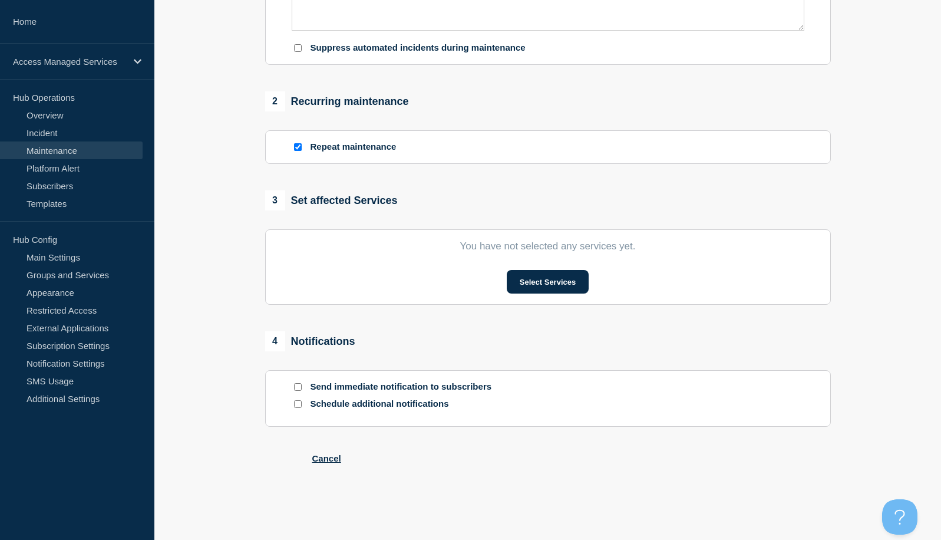
checkbox input "true"
checkbox input "false"
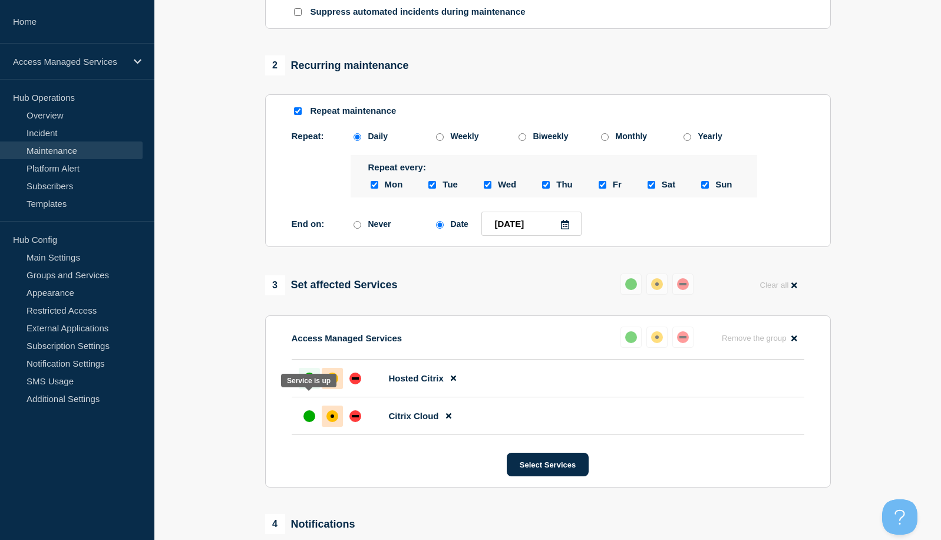
click at [305, 384] on div "up" at bounding box center [309, 378] width 12 height 12
click at [303, 426] on div at bounding box center [309, 415] width 21 height 21
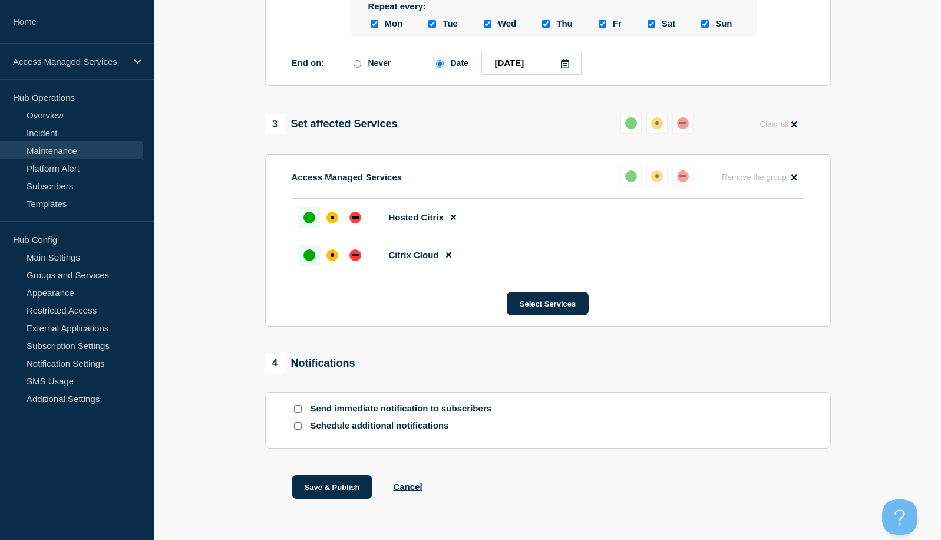
scroll to position [667, 0]
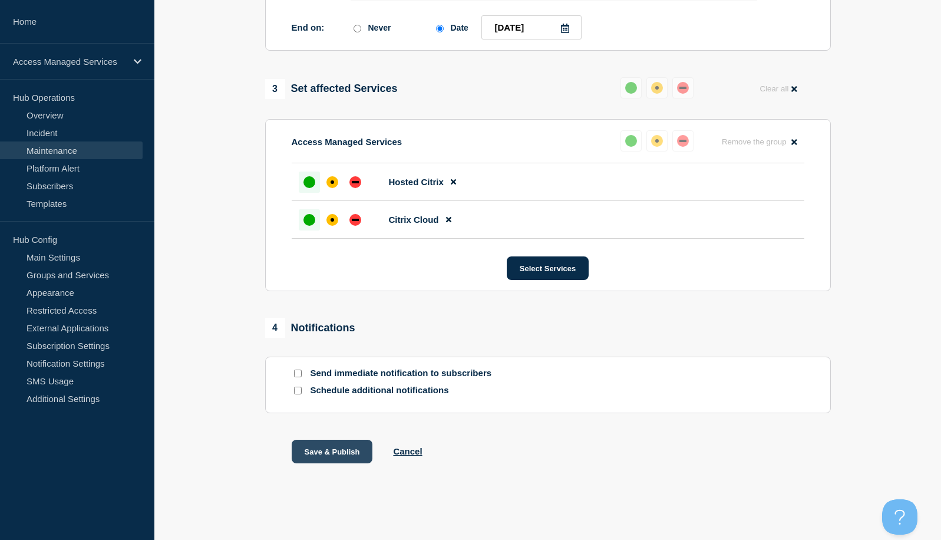
click at [331, 451] on button "Save & Publish" at bounding box center [332, 451] width 81 height 24
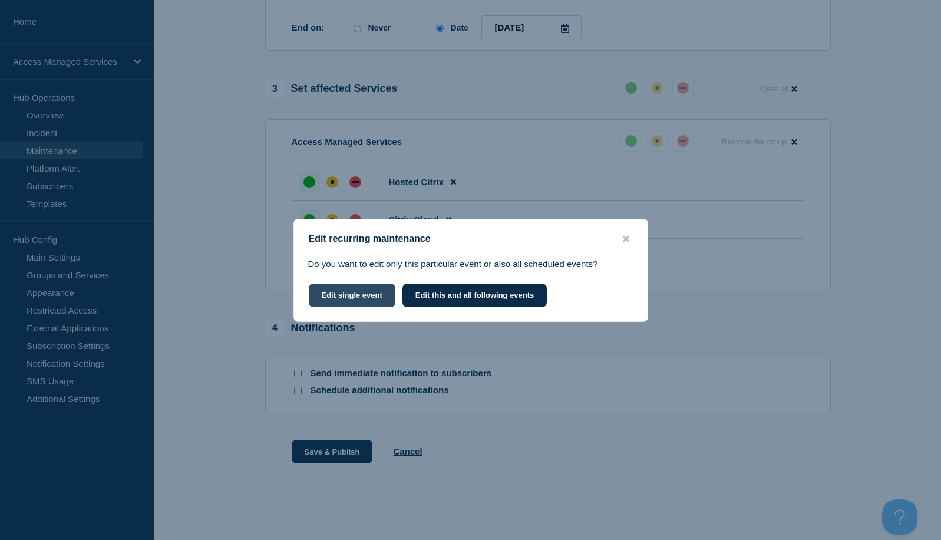
click at [374, 294] on button "Edit single event" at bounding box center [352, 295] width 87 height 24
